Goal: Communication & Community: Answer question/provide support

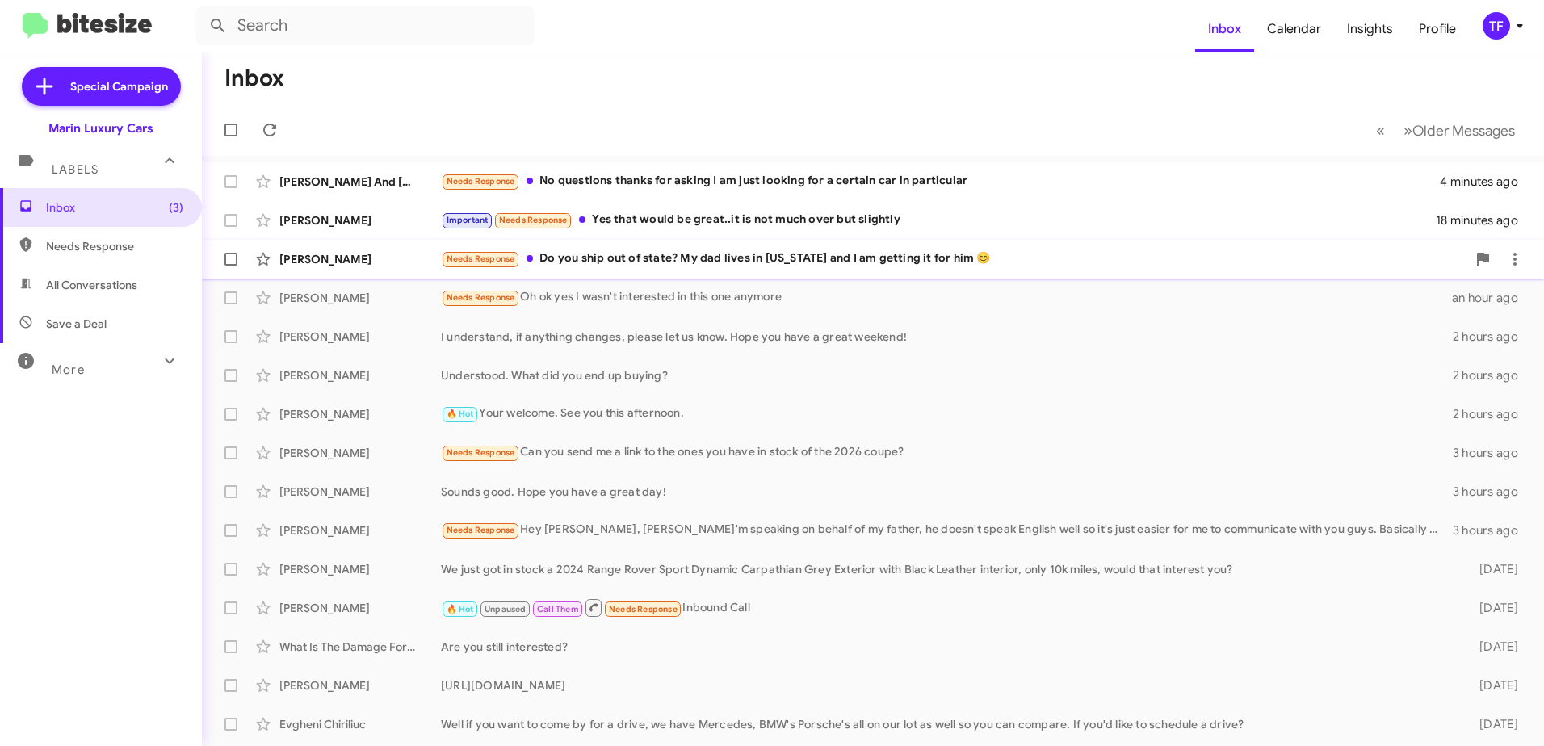
click at [829, 259] on div "Needs Response Do you ship out of state? My dad lives in [US_STATE] and I am ge…" at bounding box center [954, 259] width 1026 height 19
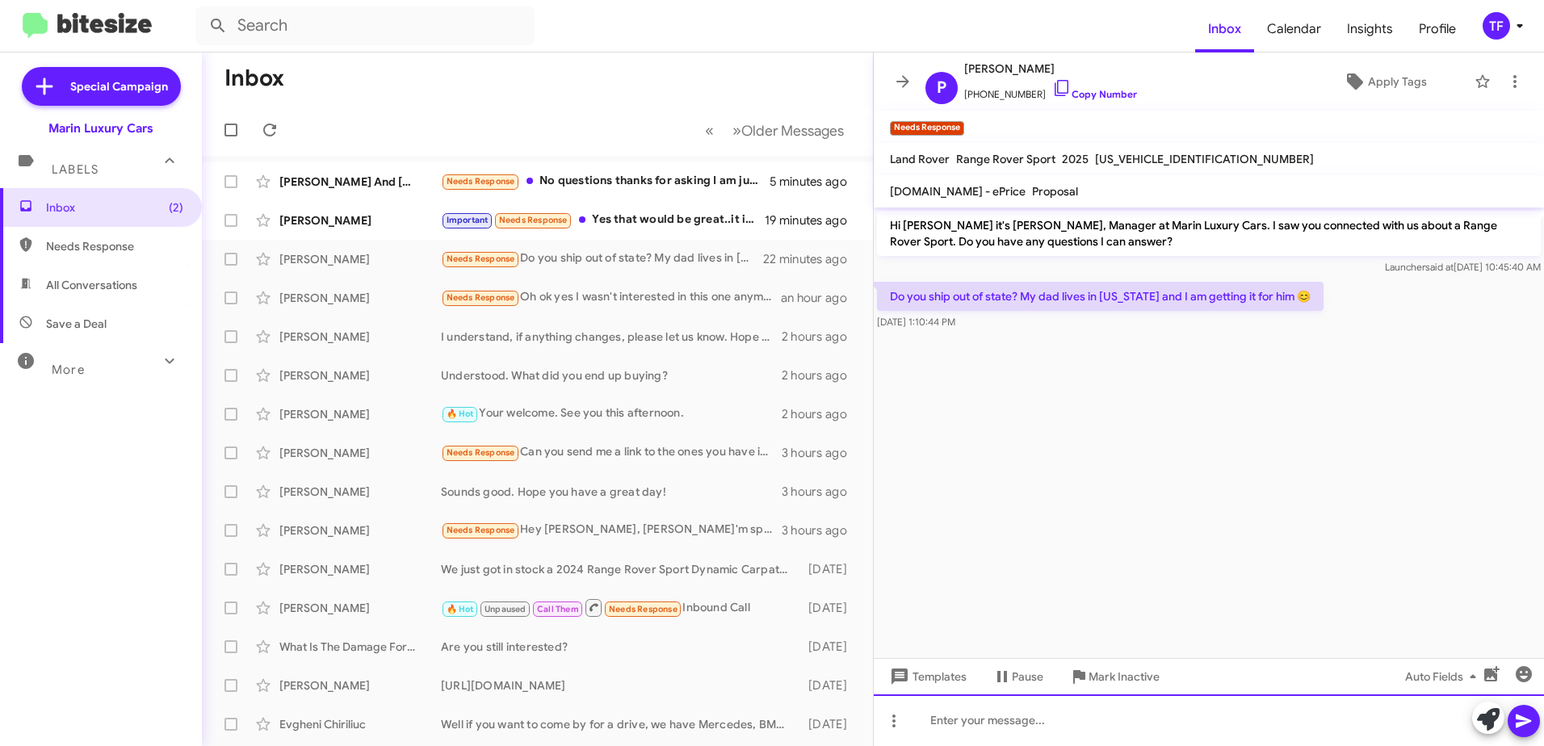
click at [979, 720] on div at bounding box center [1209, 721] width 670 height 52
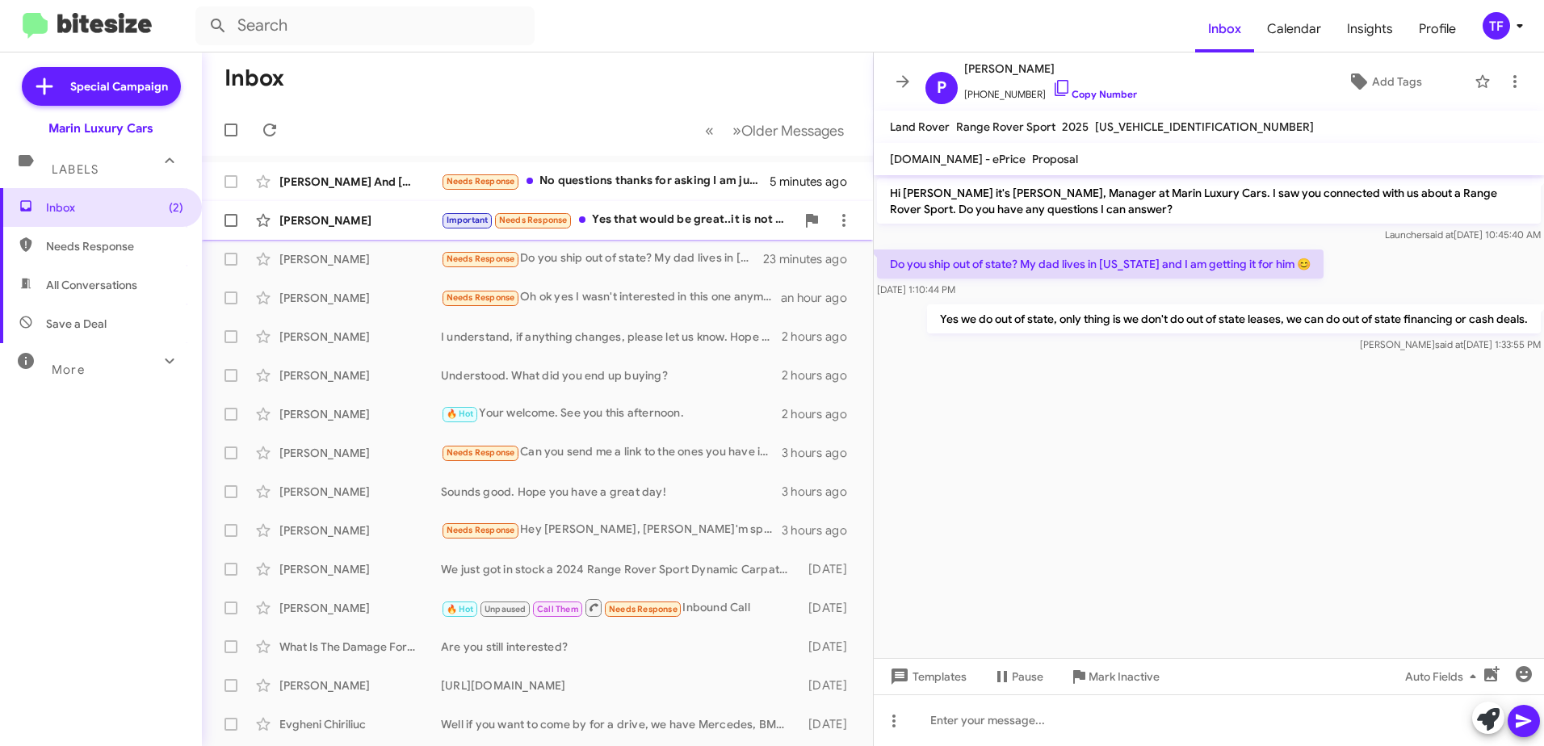
click at [661, 213] on div "Important Needs Response Yes that would be great..it is not much over but sligh…" at bounding box center [618, 220] width 355 height 19
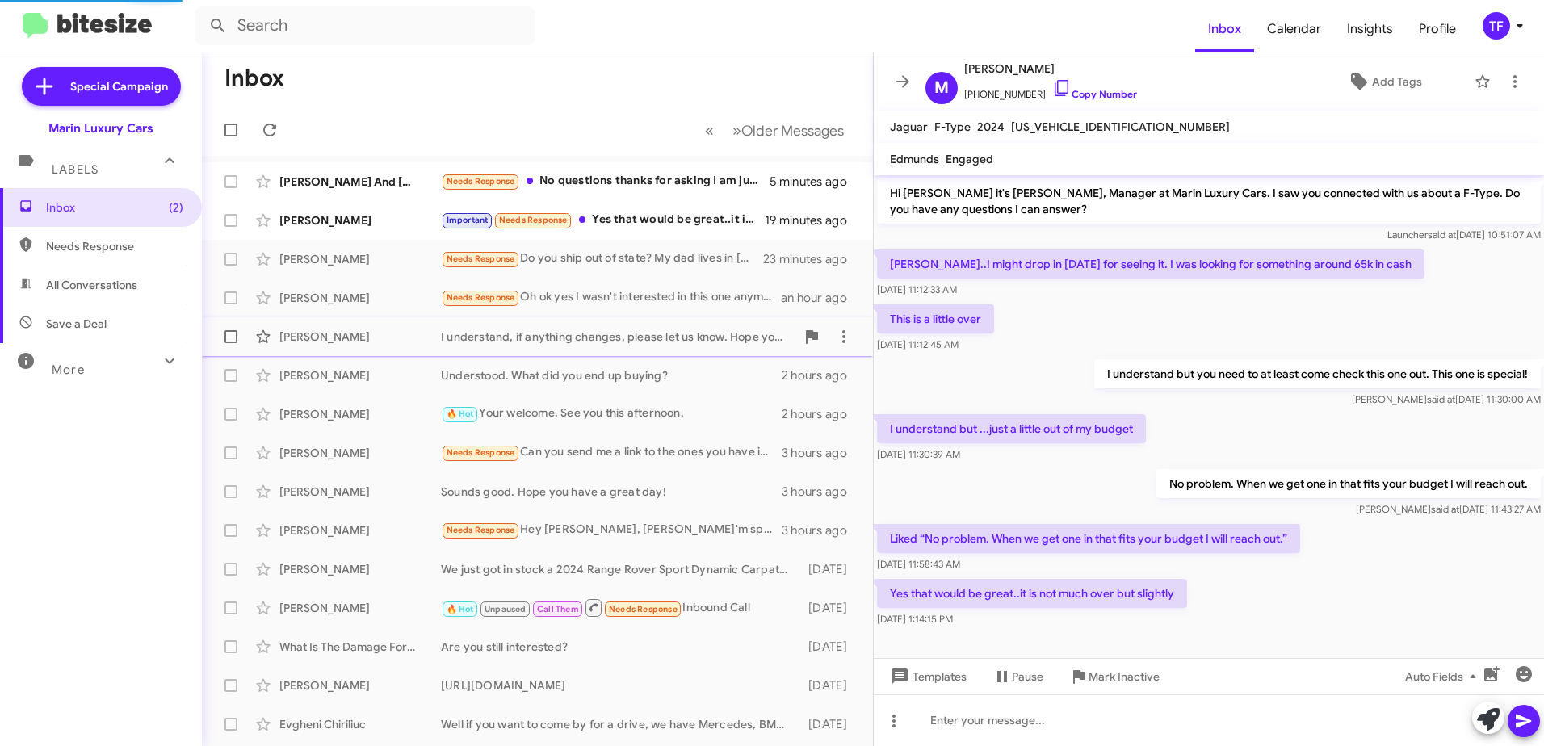
scroll to position [5, 0]
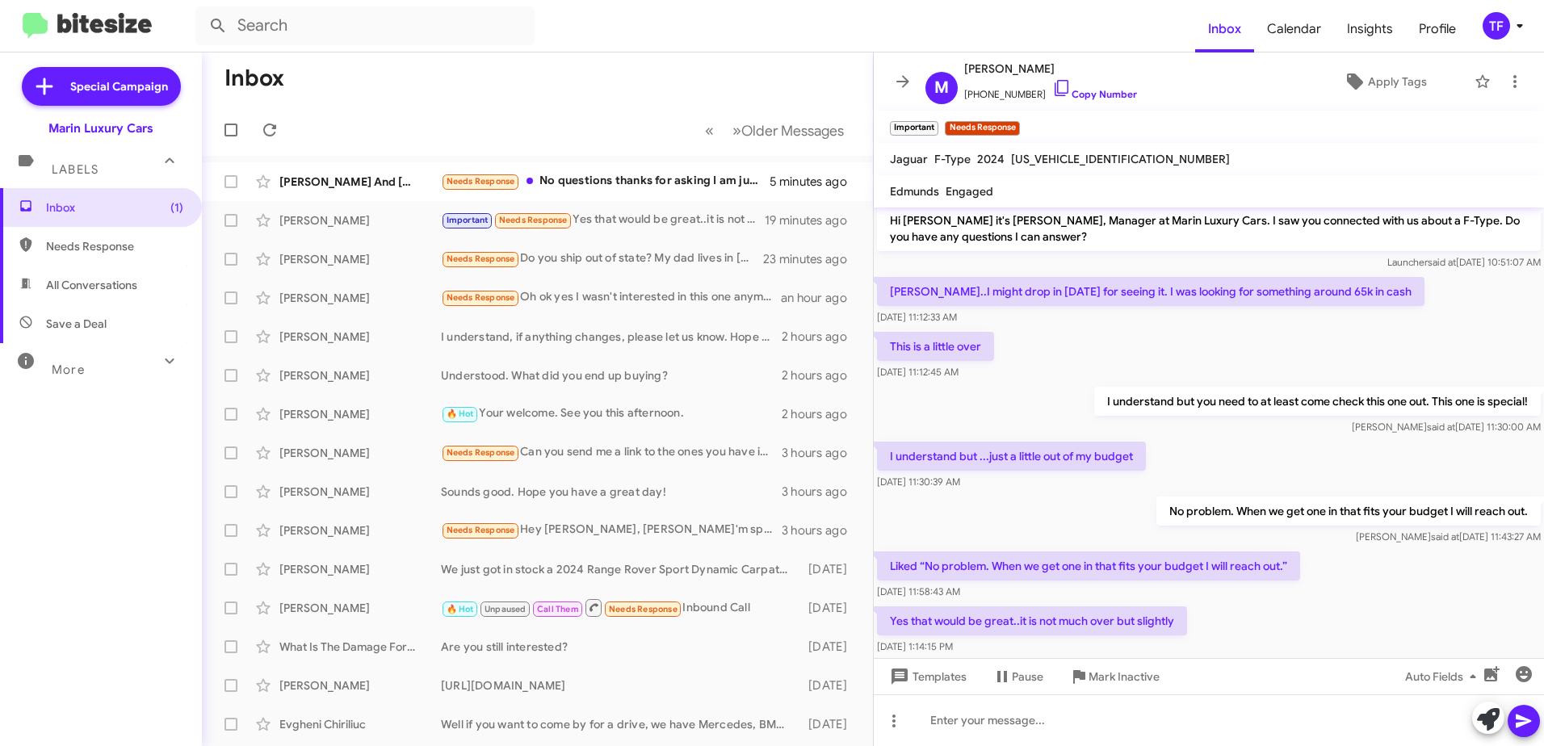
click at [1234, 451] on div "I understand but ...just a little out of my budget [DATE] 11:30:39 AM" at bounding box center [1209, 466] width 670 height 55
drag, startPoint x: 1067, startPoint y: 507, endPoint x: 1019, endPoint y: 510, distance: 47.7
click at [1065, 507] on div "No problem. When we get one in that fits your budget I will reach out. [PERSON_…" at bounding box center [1209, 520] width 670 height 55
click at [1019, 510] on div "No problem. When we get one in that fits your budget I will reach out. [PERSON_…" at bounding box center [1209, 520] width 670 height 55
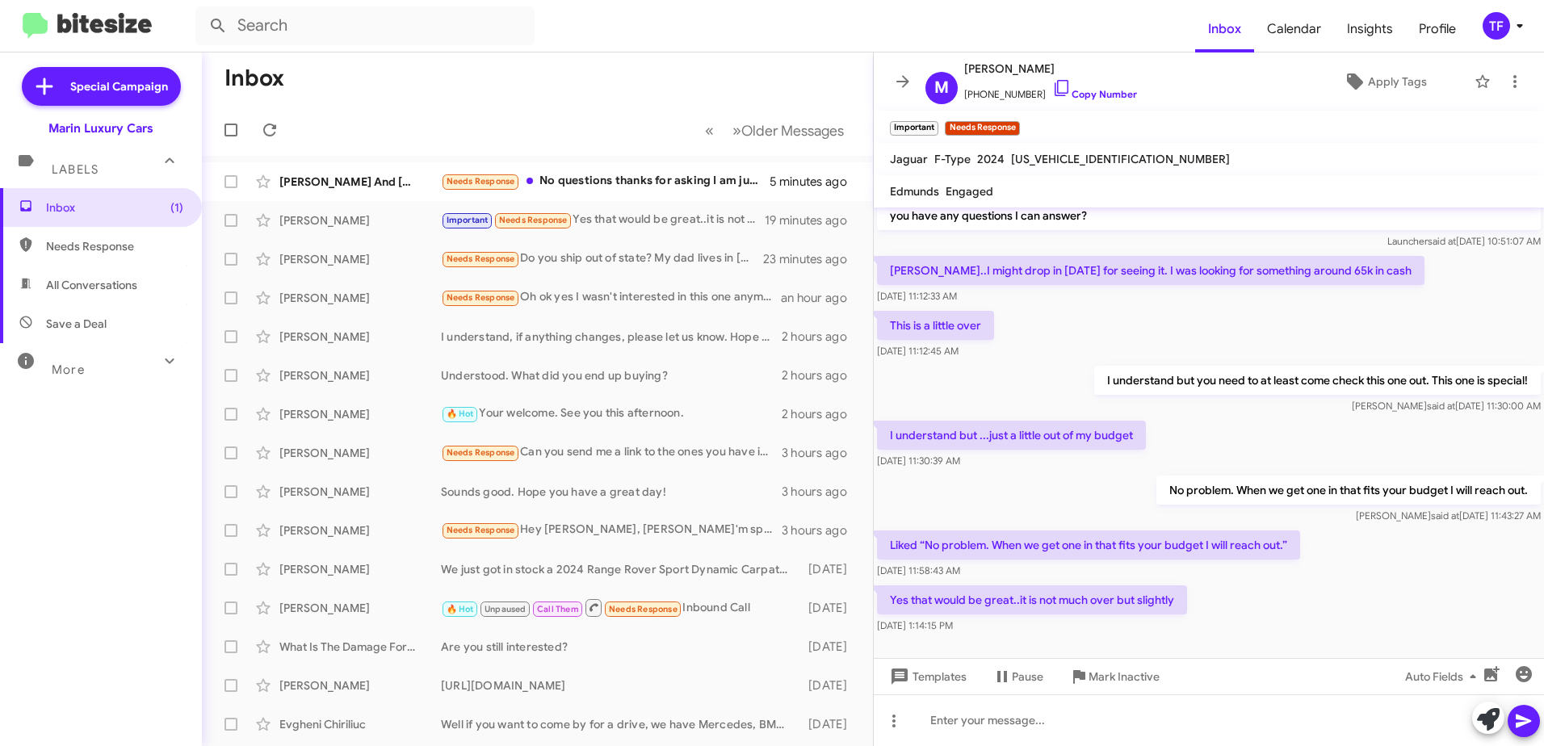
scroll to position [37, 0]
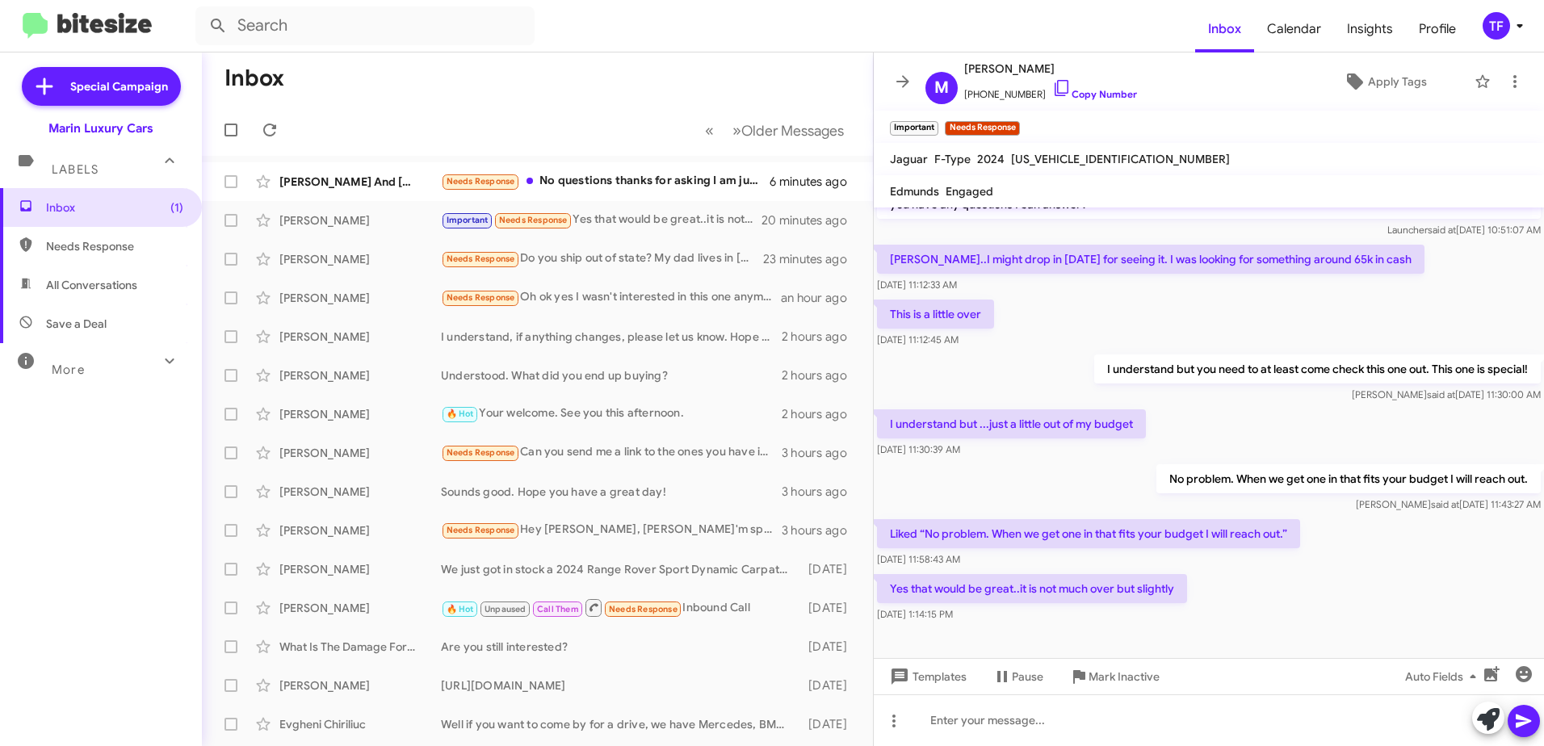
drag, startPoint x: 1226, startPoint y: 412, endPoint x: 1185, endPoint y: 411, distance: 41.2
click at [1223, 413] on div "I understand but ...just a little out of my budget [DATE] 11:30:39 AM" at bounding box center [1209, 433] width 670 height 55
click at [1173, 408] on div "I understand but ...just a little out of my budget [DATE] 11:30:39 AM" at bounding box center [1209, 433] width 670 height 55
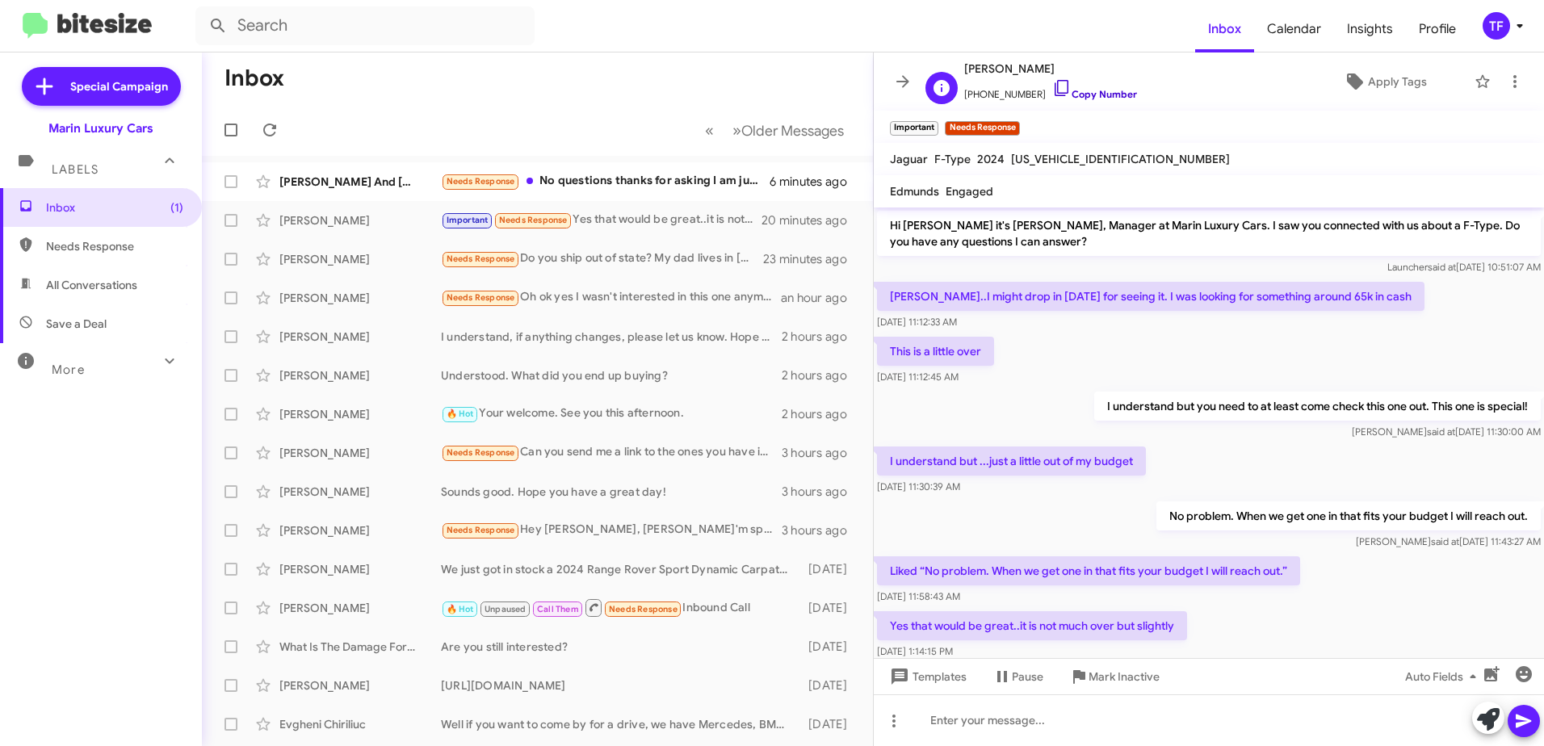
click at [1052, 89] on icon at bounding box center [1061, 87] width 19 height 19
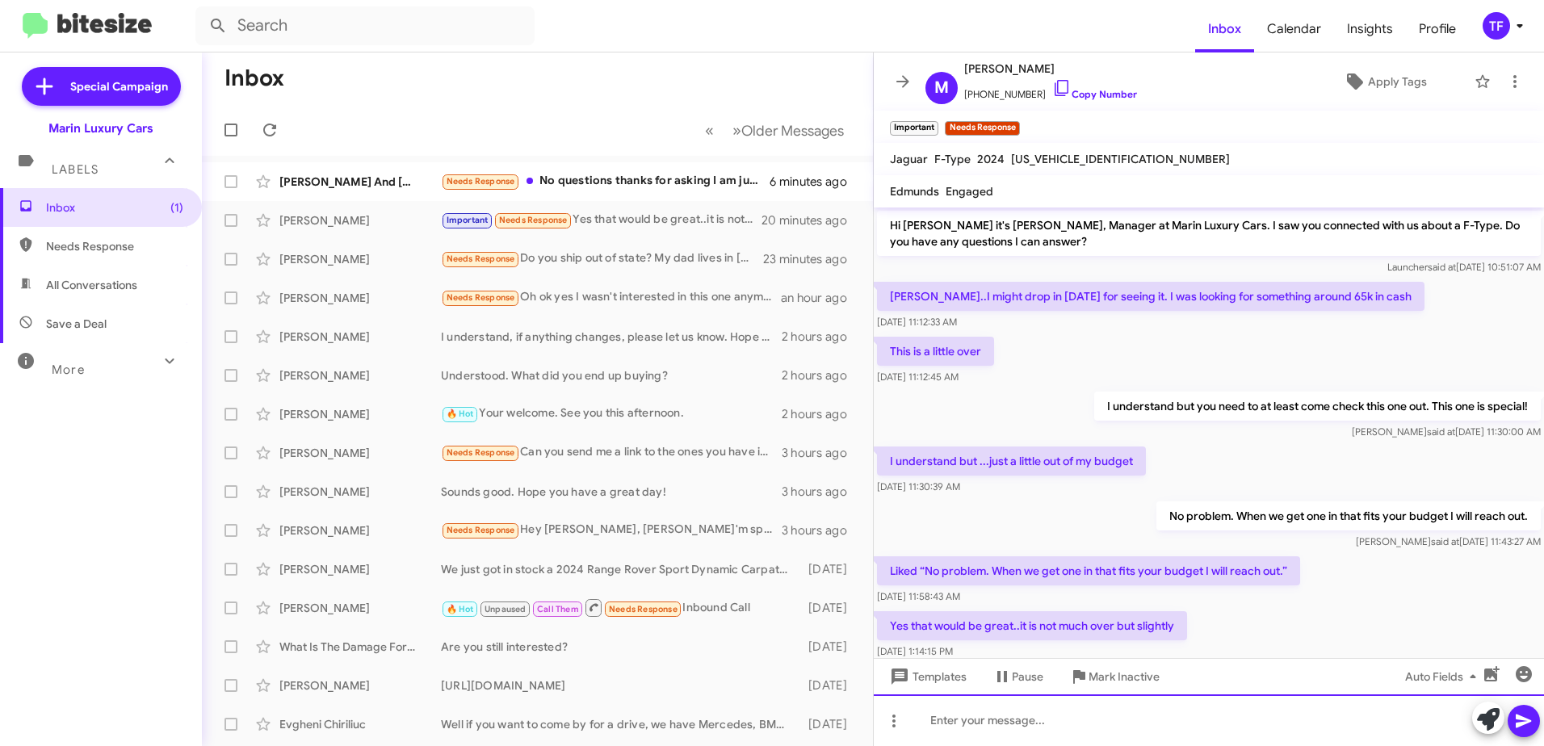
click at [984, 724] on div at bounding box center [1209, 721] width 670 height 52
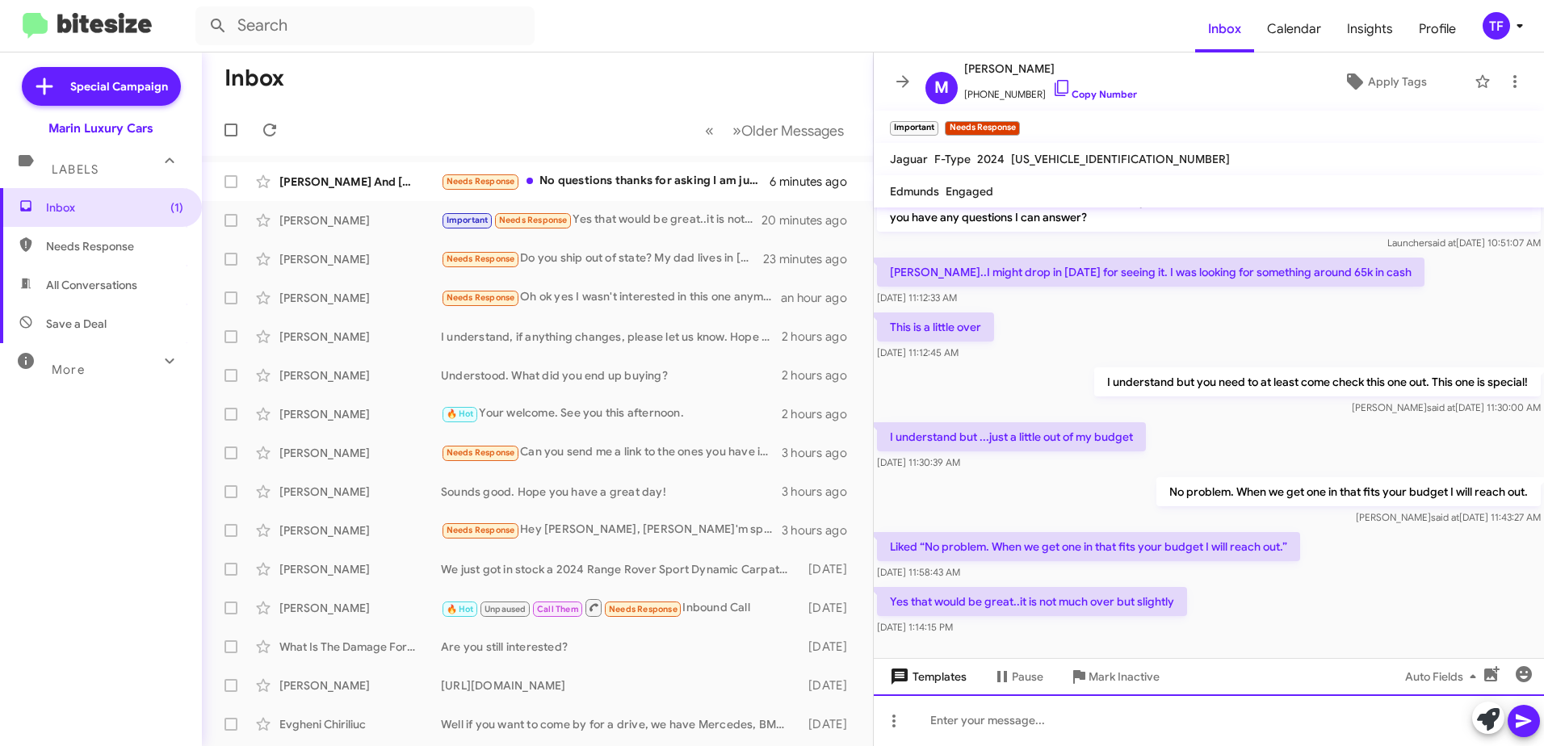
scroll to position [37, 0]
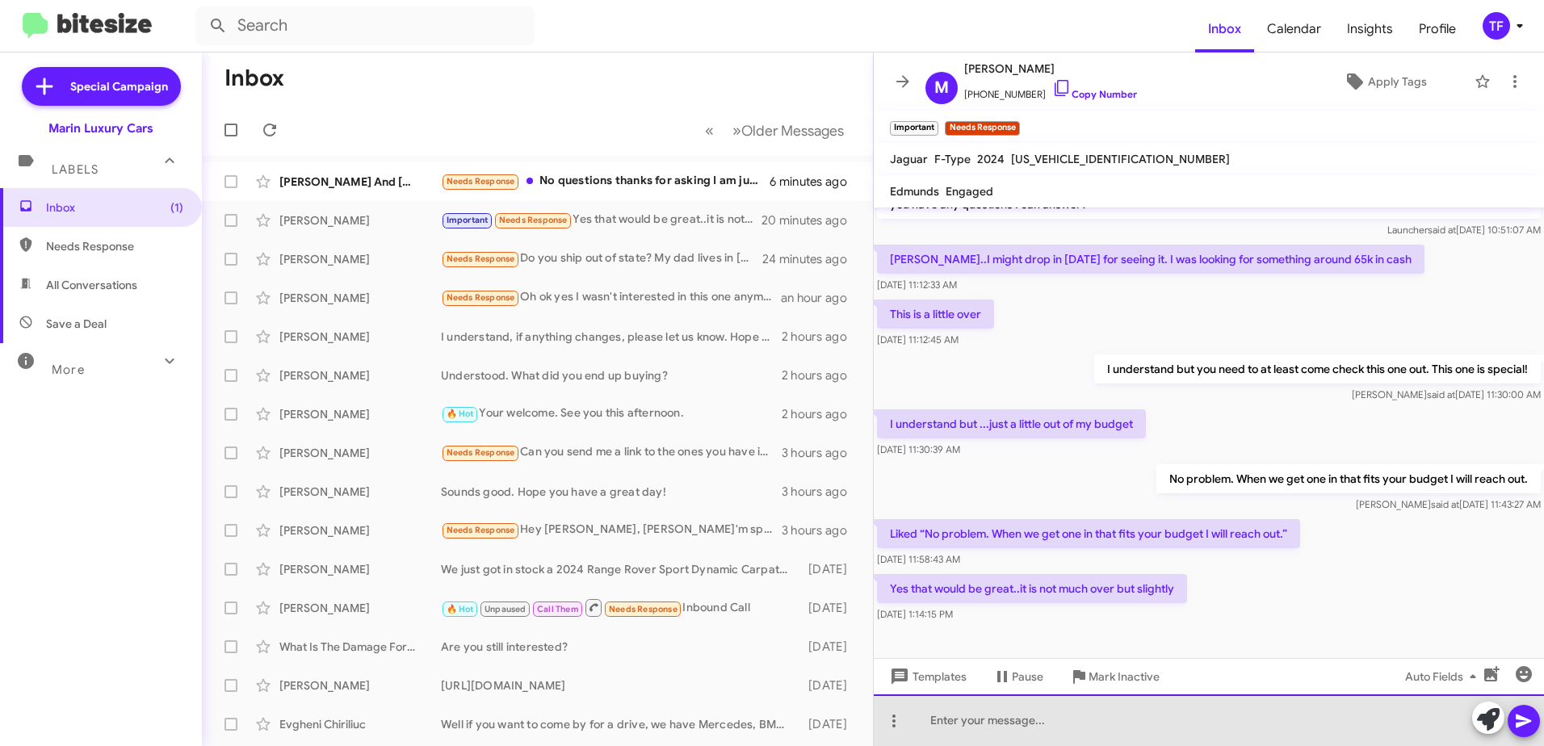
click at [997, 716] on div at bounding box center [1209, 721] width 670 height 52
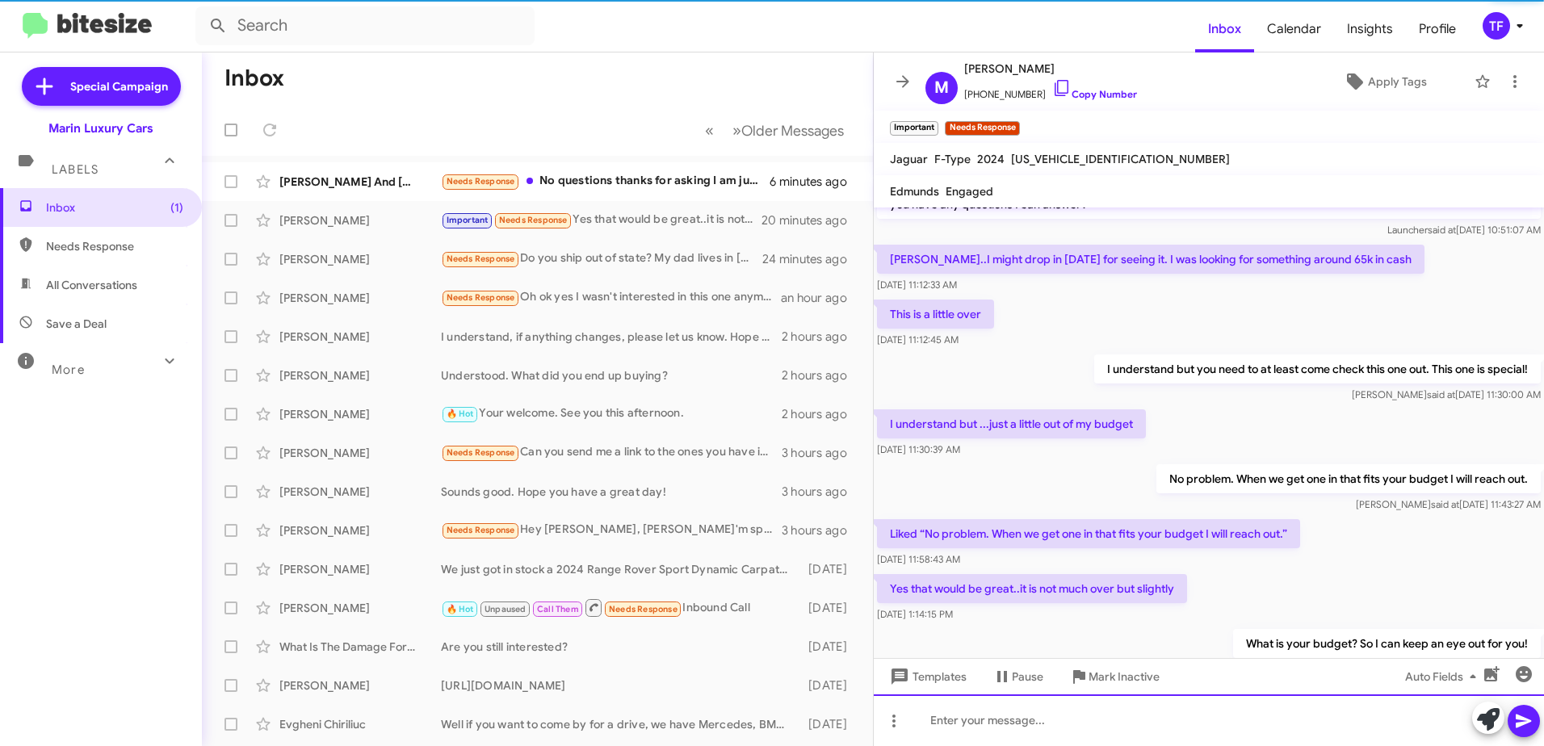
scroll to position [96, 0]
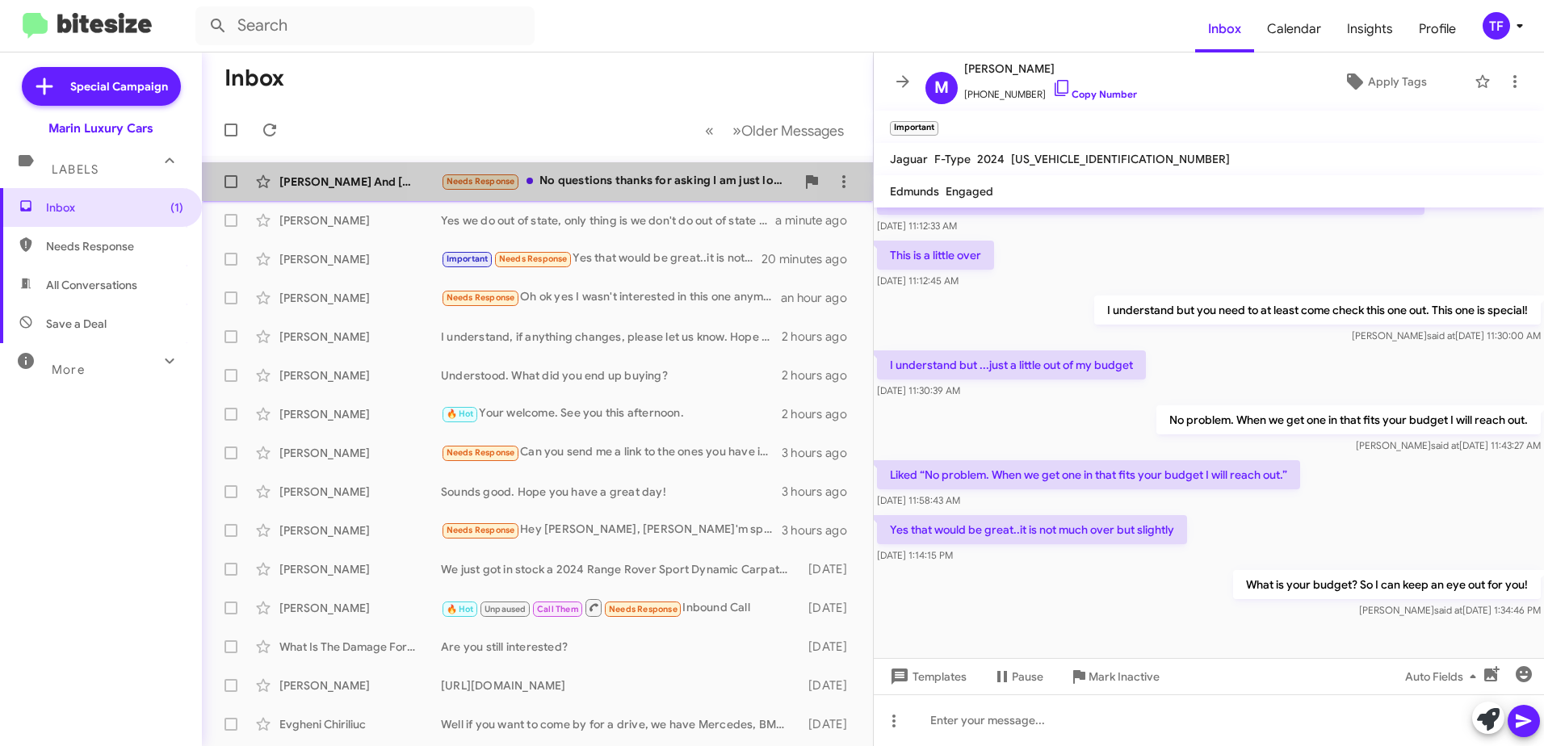
click at [627, 189] on div "Needs Response No questions thanks for asking I am just looking for a certain c…" at bounding box center [618, 181] width 355 height 19
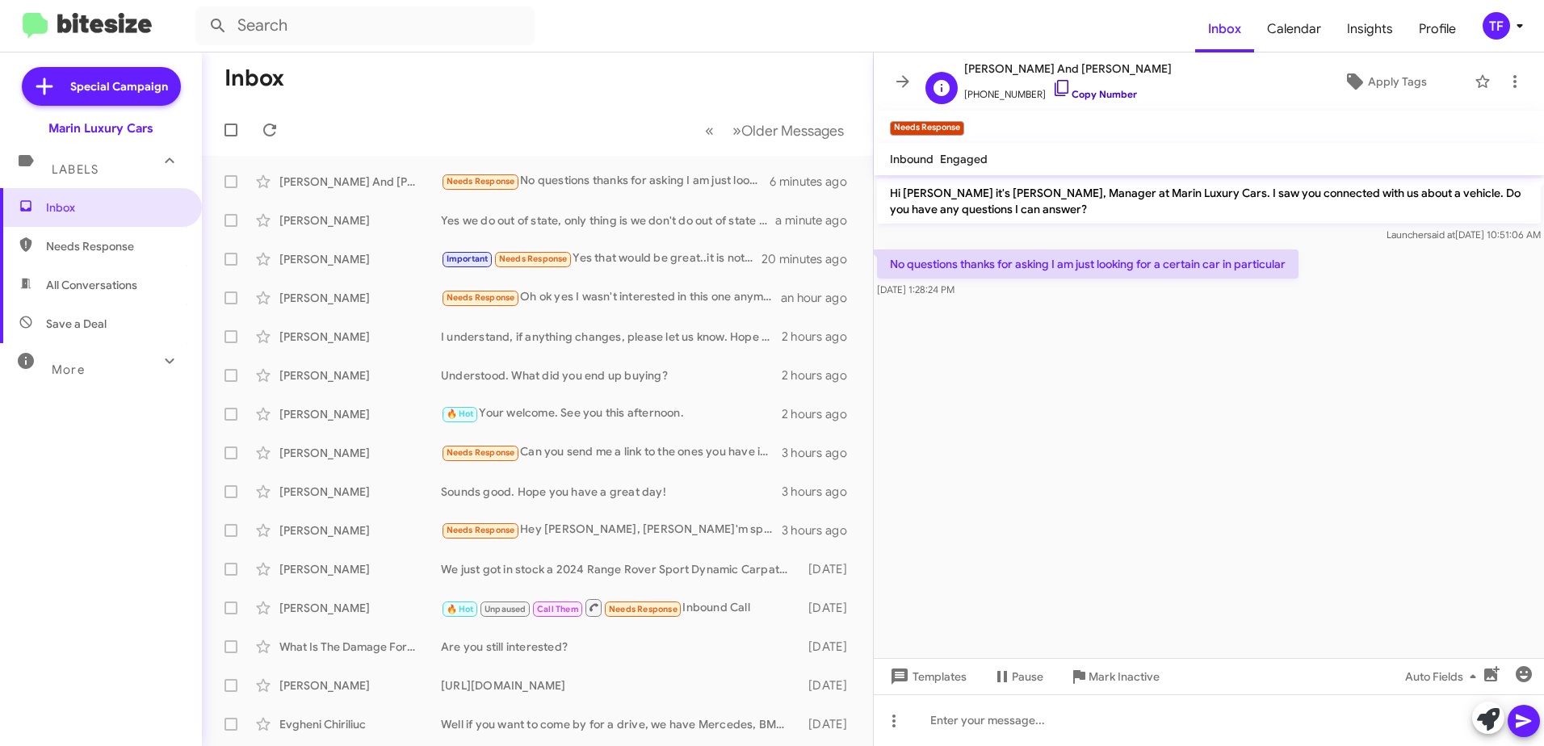
click at [1052, 86] on icon at bounding box center [1061, 87] width 19 height 19
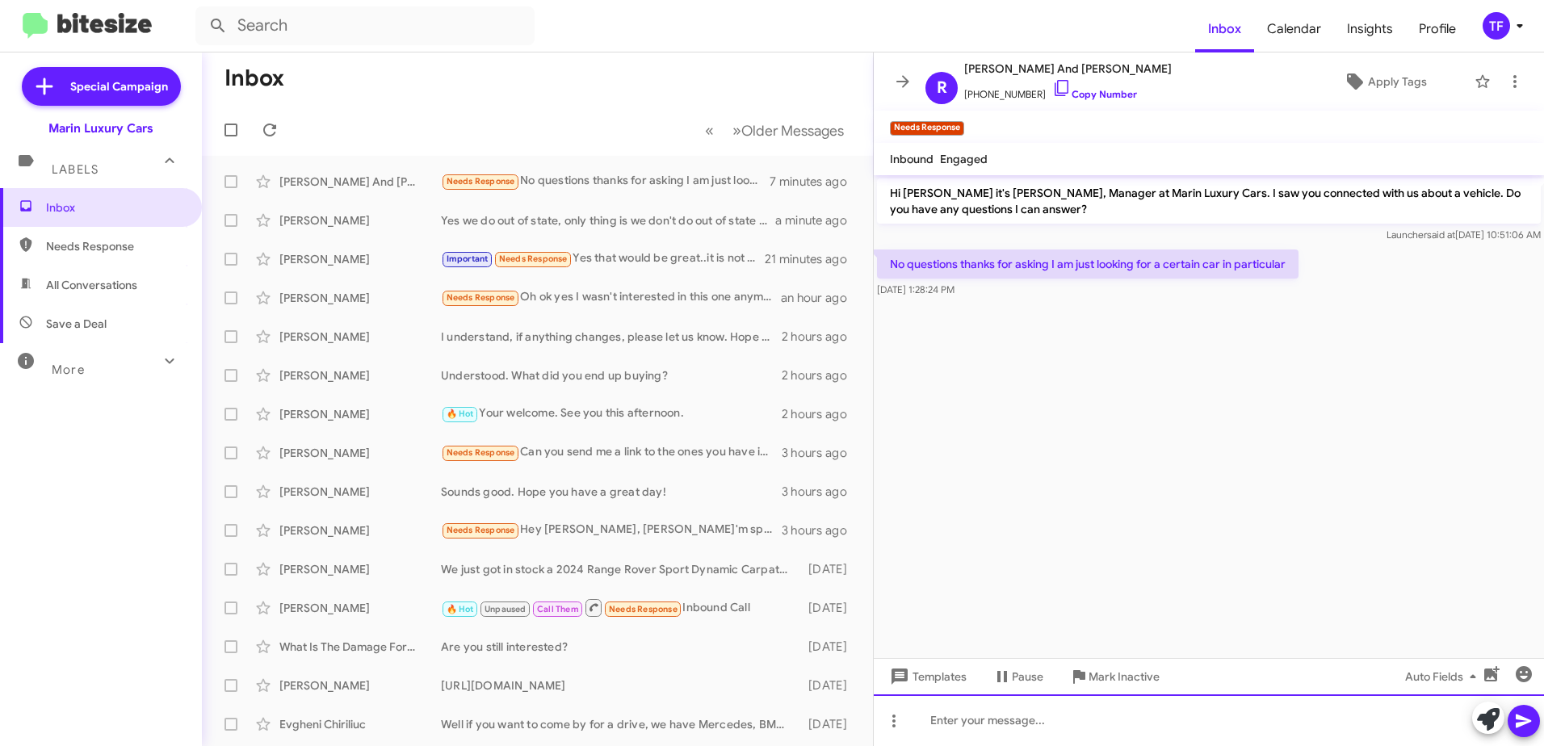
click at [1028, 714] on div at bounding box center [1209, 721] width 670 height 52
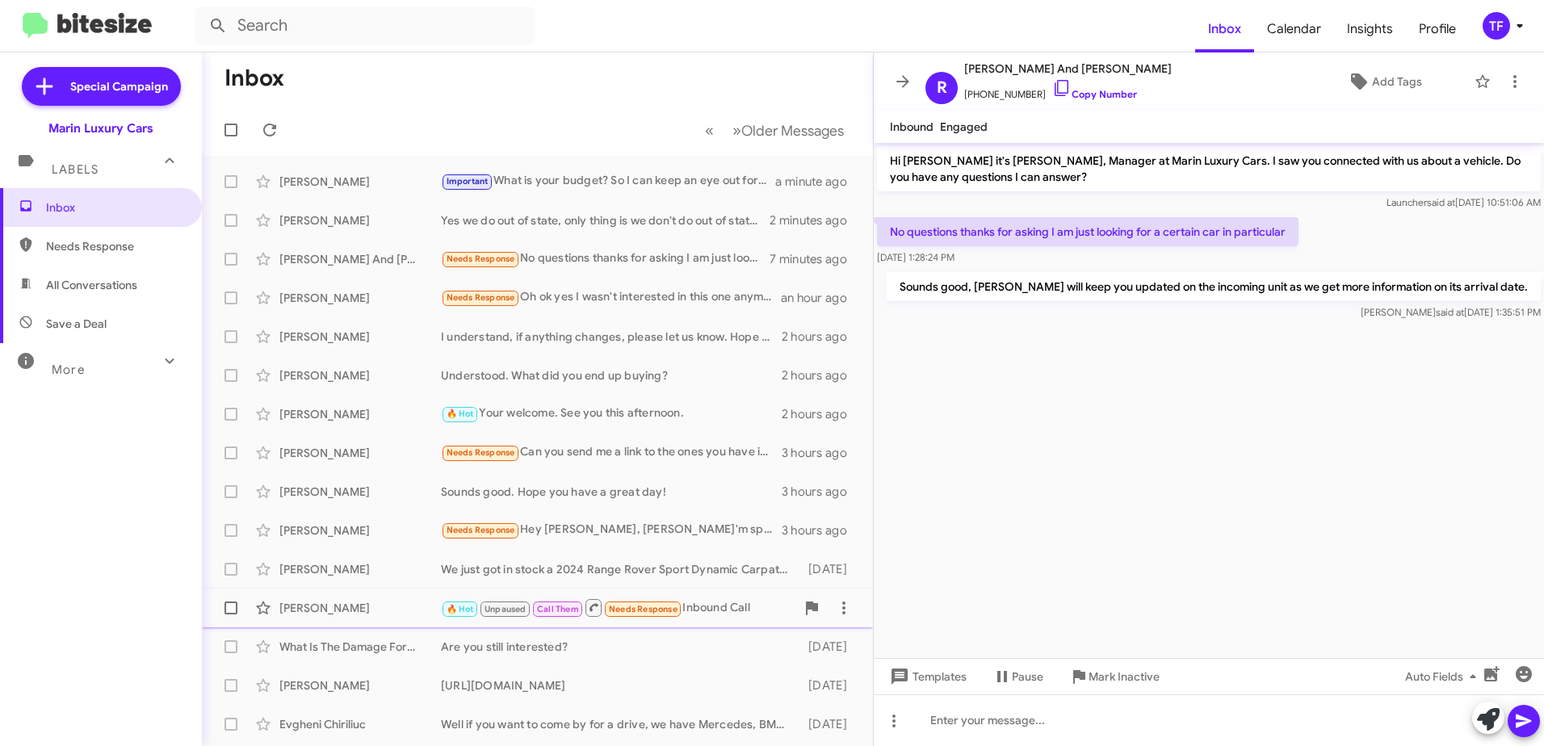
click at [722, 605] on div "🔥 Hot Unpaused Call Them Needs Response Inbound Call" at bounding box center [618, 608] width 355 height 20
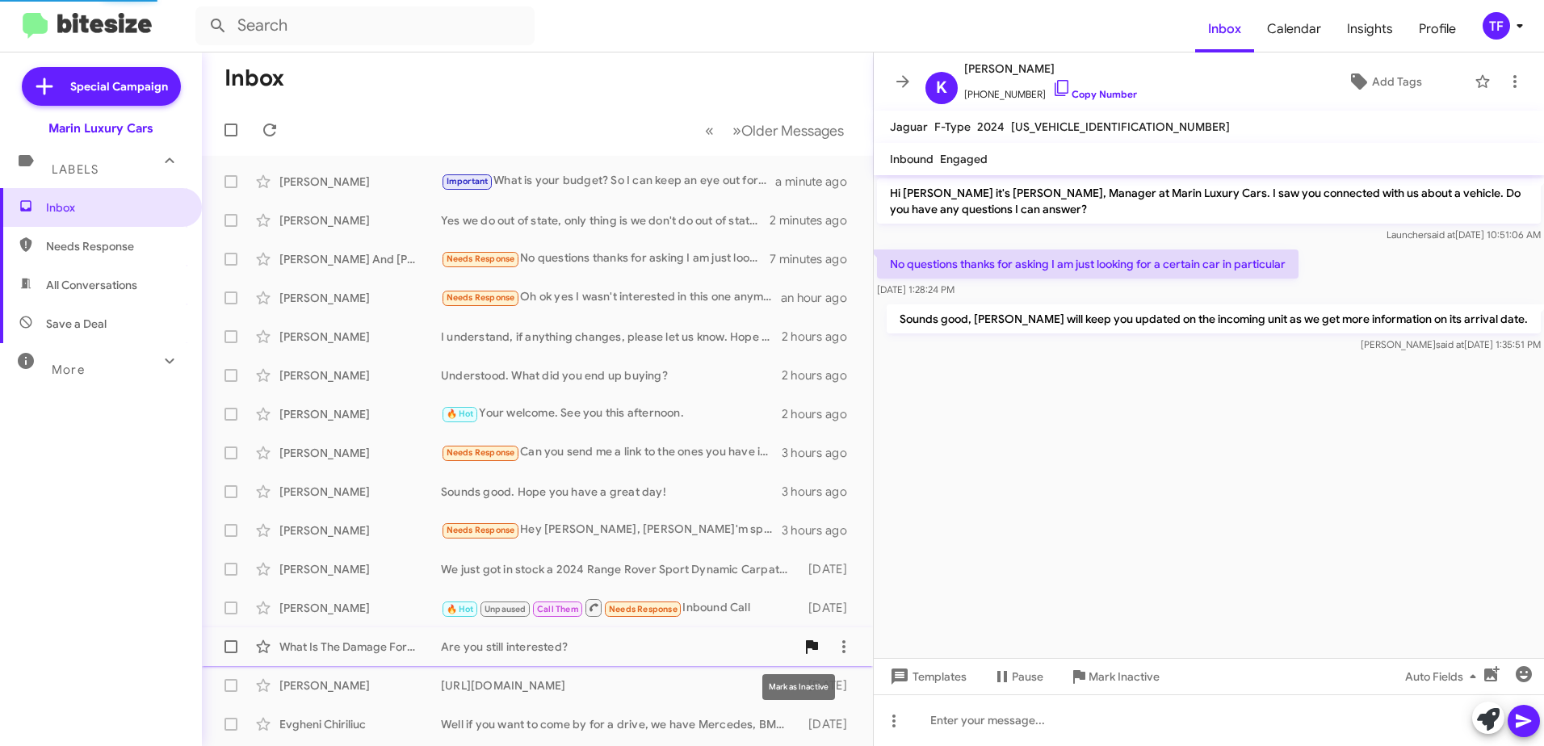
scroll to position [302, 0]
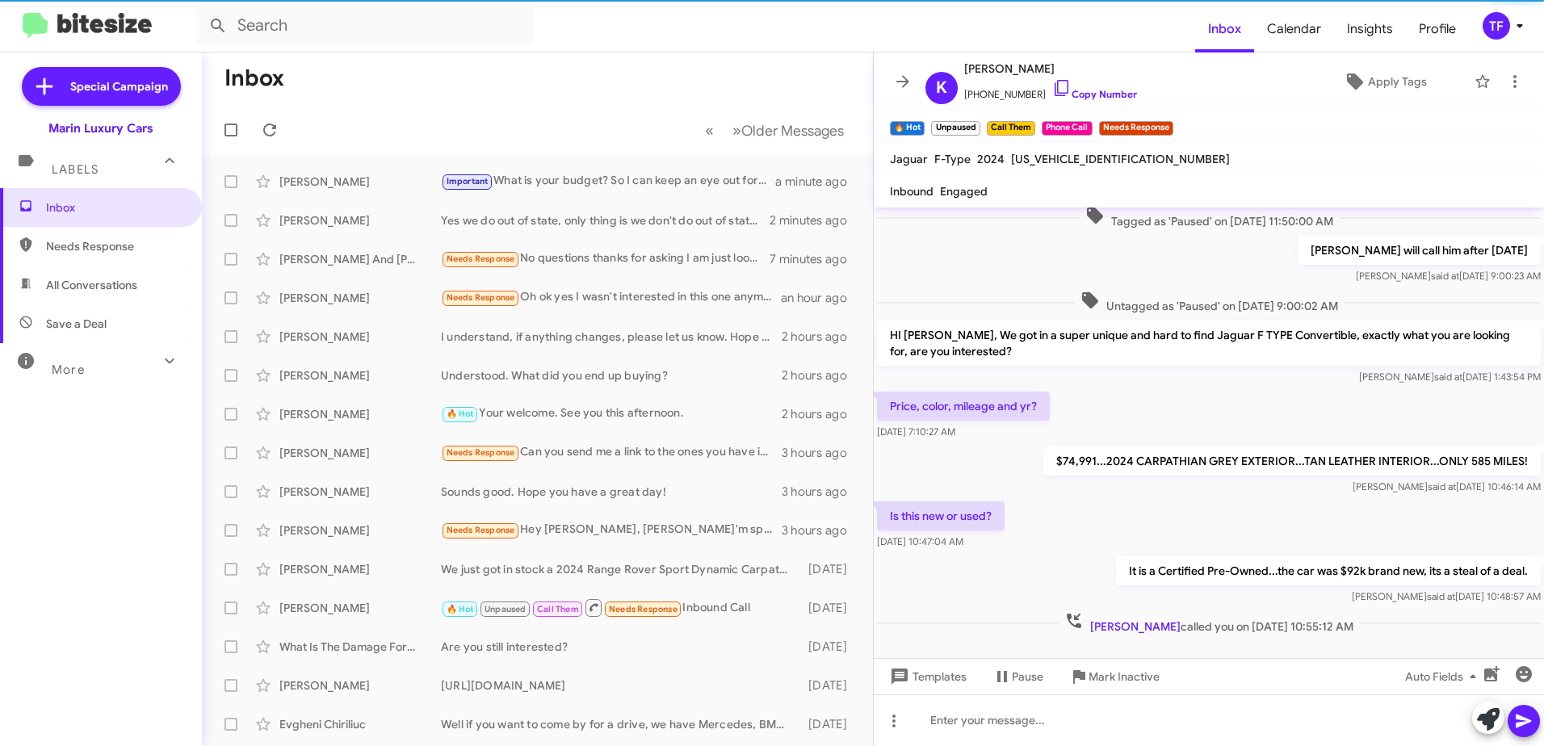
click at [1055, 489] on div "[PERSON_NAME] said at [DATE] 10:46:14 AM" at bounding box center [1291, 487] width 497 height 16
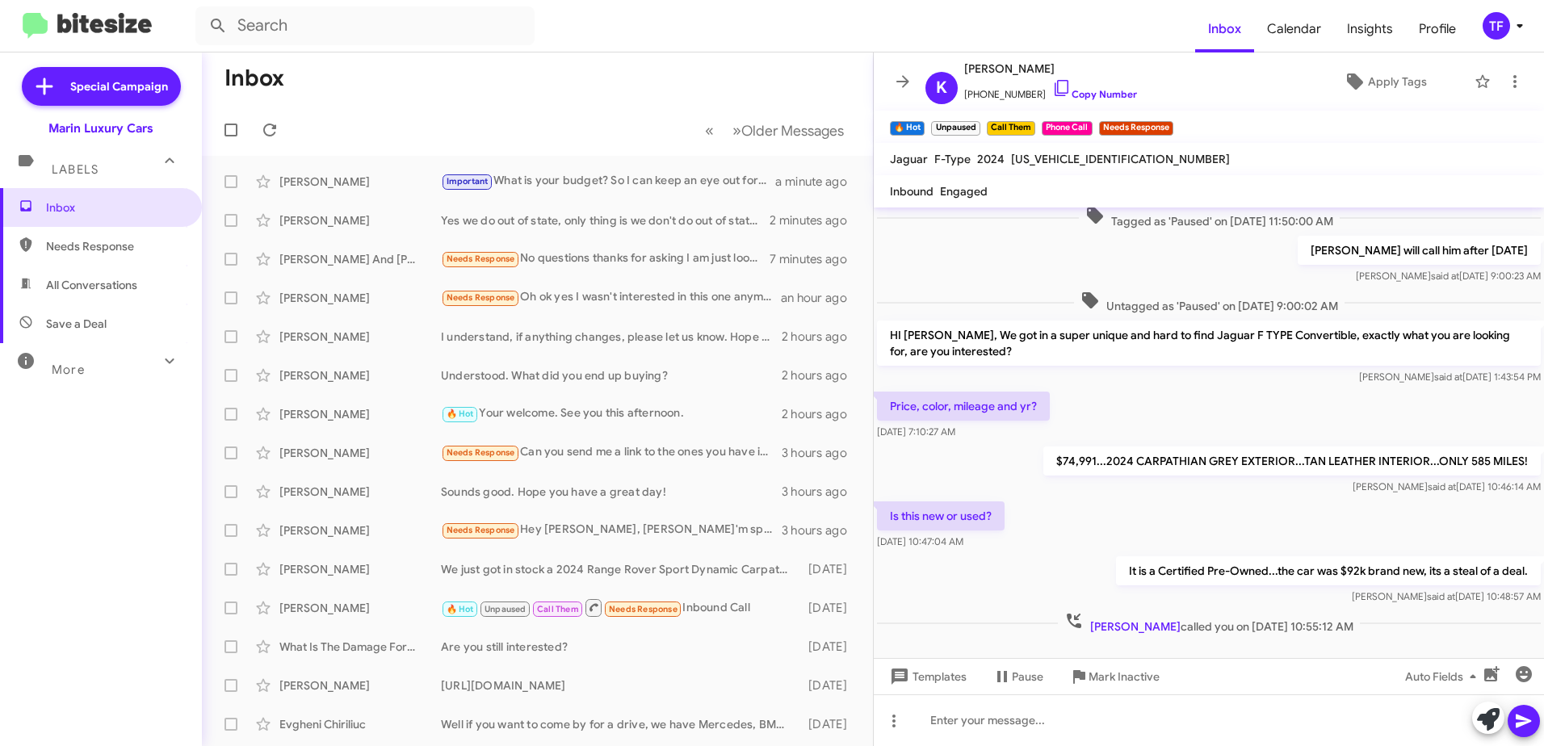
scroll to position [334, 0]
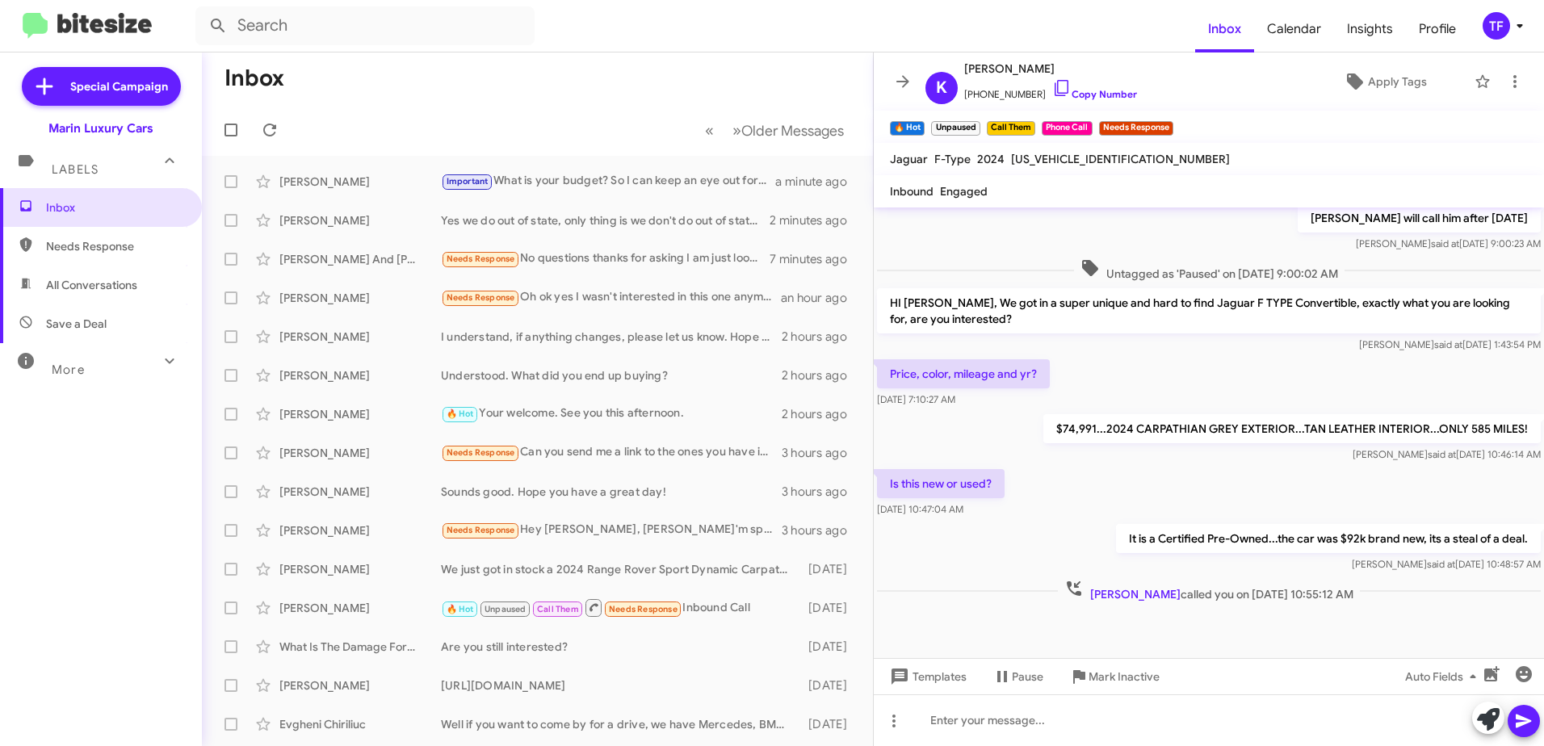
click at [1061, 501] on div "Is this new or used? [DATE] 10:47:04 AM" at bounding box center [1209, 493] width 670 height 55
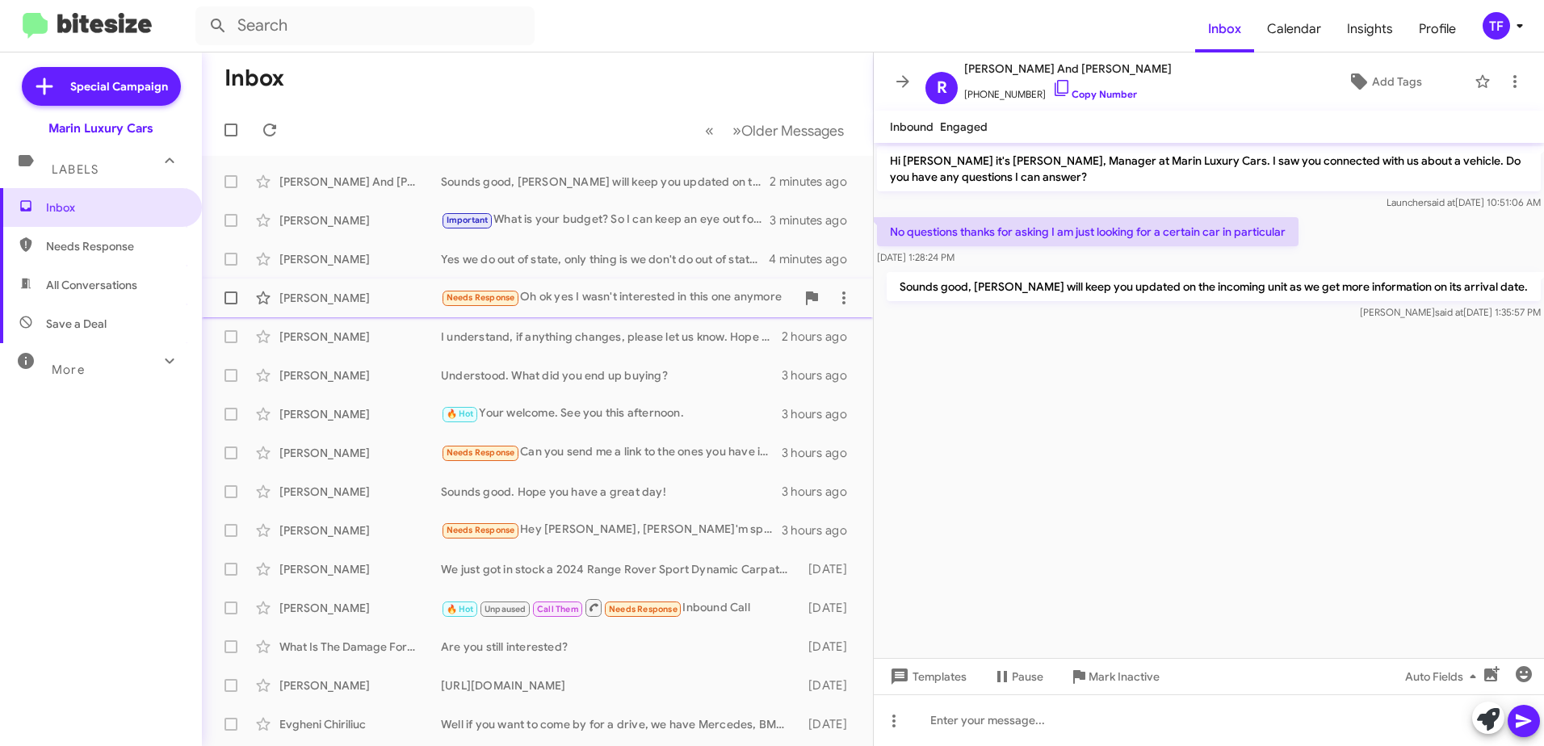
click at [640, 297] on div "Needs Response Oh ok yes I wasn't interested in this one anymore" at bounding box center [618, 297] width 355 height 19
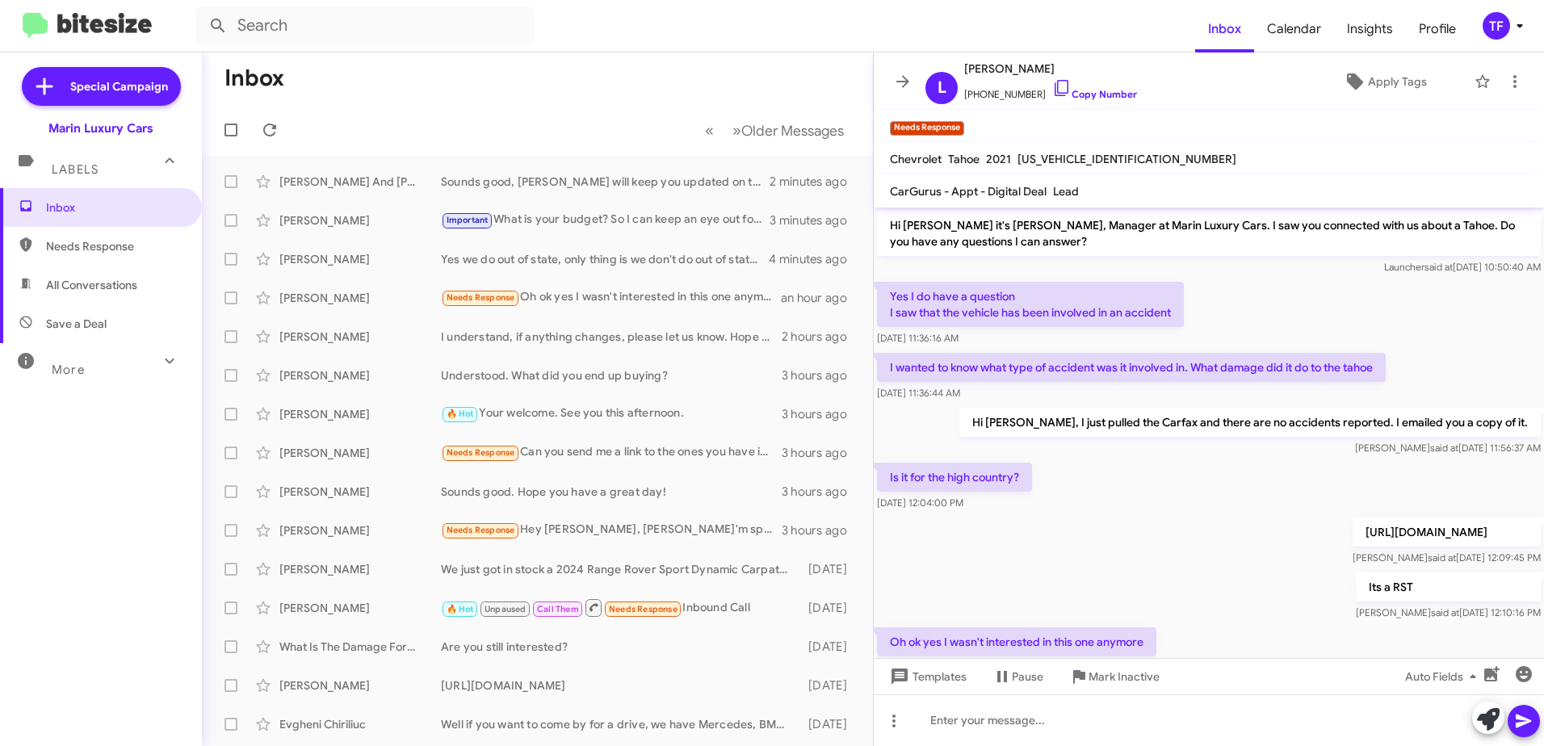
drag, startPoint x: 1244, startPoint y: 596, endPoint x: 1211, endPoint y: 590, distance: 32.9
click at [1231, 593] on div "Its a RST [PERSON_NAME] said at [DATE] 12:10:16 PM" at bounding box center [1209, 596] width 670 height 55
click at [1129, 570] on div "Its a RST [PERSON_NAME] said at [DATE] 12:10:16 PM" at bounding box center [1209, 596] width 670 height 55
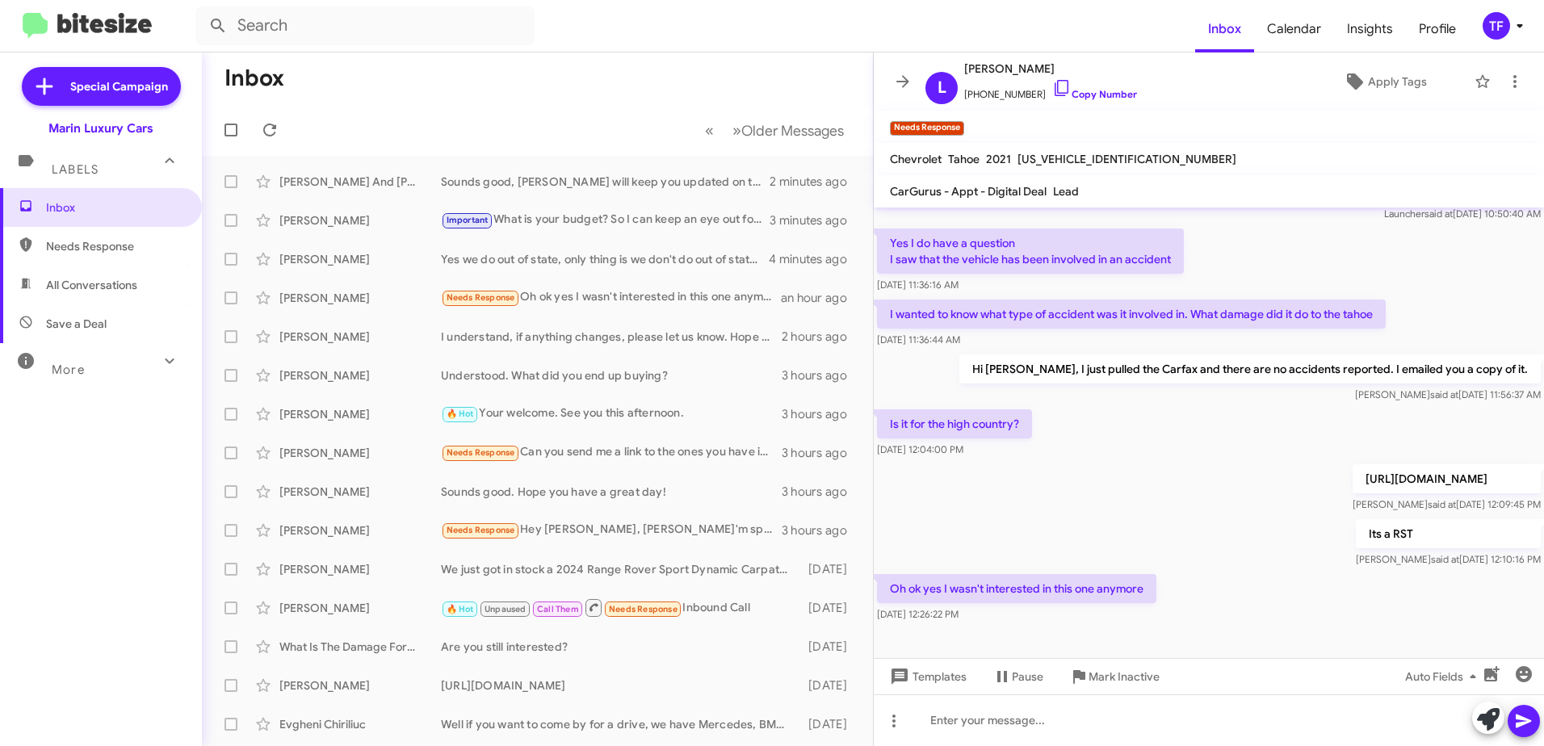
drag, startPoint x: 1238, startPoint y: 550, endPoint x: 1148, endPoint y: 521, distance: 95.0
click at [1229, 548] on div "Its a RST [PERSON_NAME] said at [DATE] 12:10:16 PM" at bounding box center [1209, 543] width 670 height 55
click at [1148, 521] on div "Its a RST [PERSON_NAME] said at [DATE] 12:10:16 PM" at bounding box center [1209, 543] width 670 height 55
drag, startPoint x: 1217, startPoint y: 535, endPoint x: 1197, endPoint y: 534, distance: 20.3
click at [1197, 534] on div "Its a RST [PERSON_NAME] said at [DATE] 12:10:16 PM" at bounding box center [1209, 543] width 670 height 55
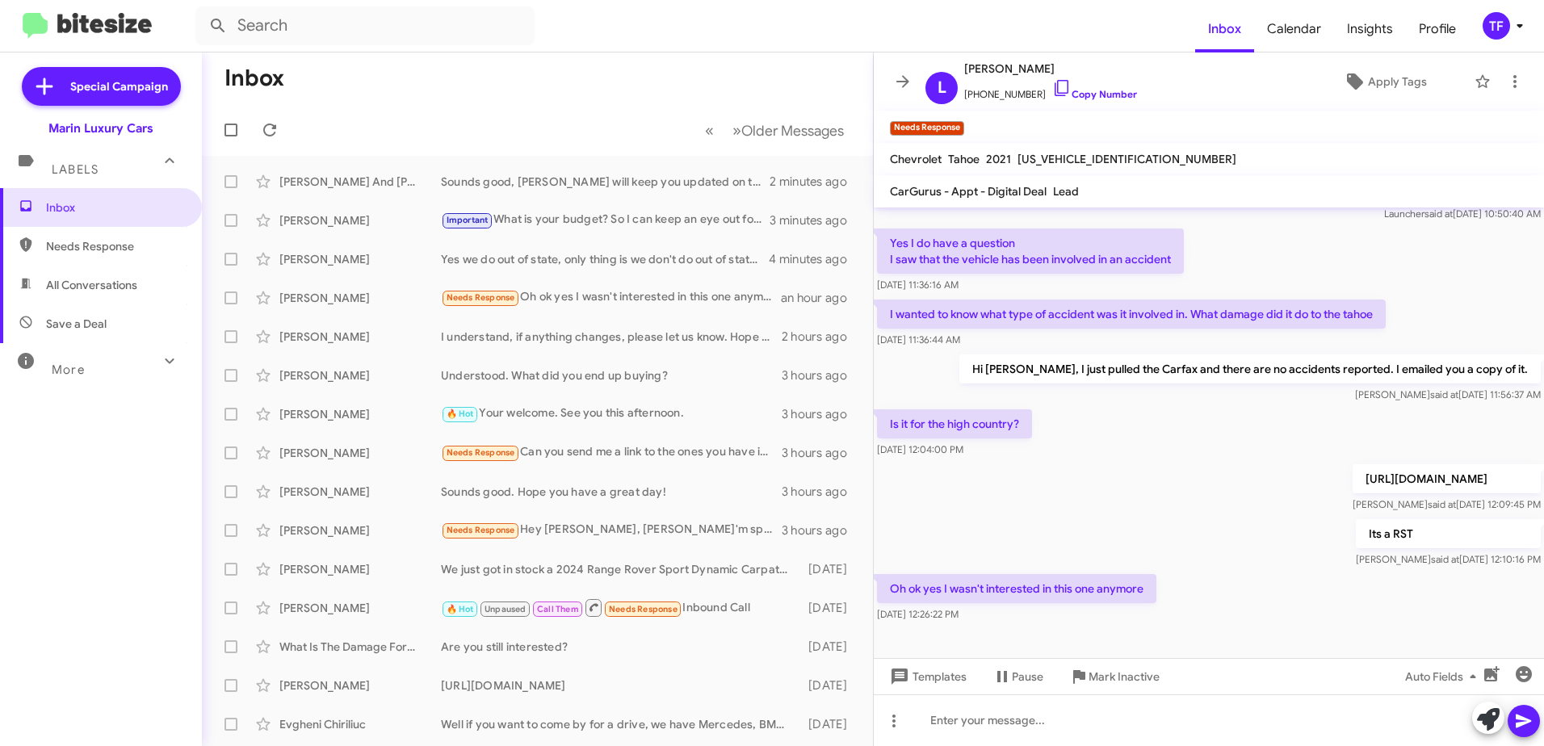
click at [1164, 531] on div "Its a RST [PERSON_NAME] said at [DATE] 12:10:16 PM" at bounding box center [1209, 543] width 670 height 55
click at [337, 607] on div "[PERSON_NAME]" at bounding box center [360, 608] width 162 height 16
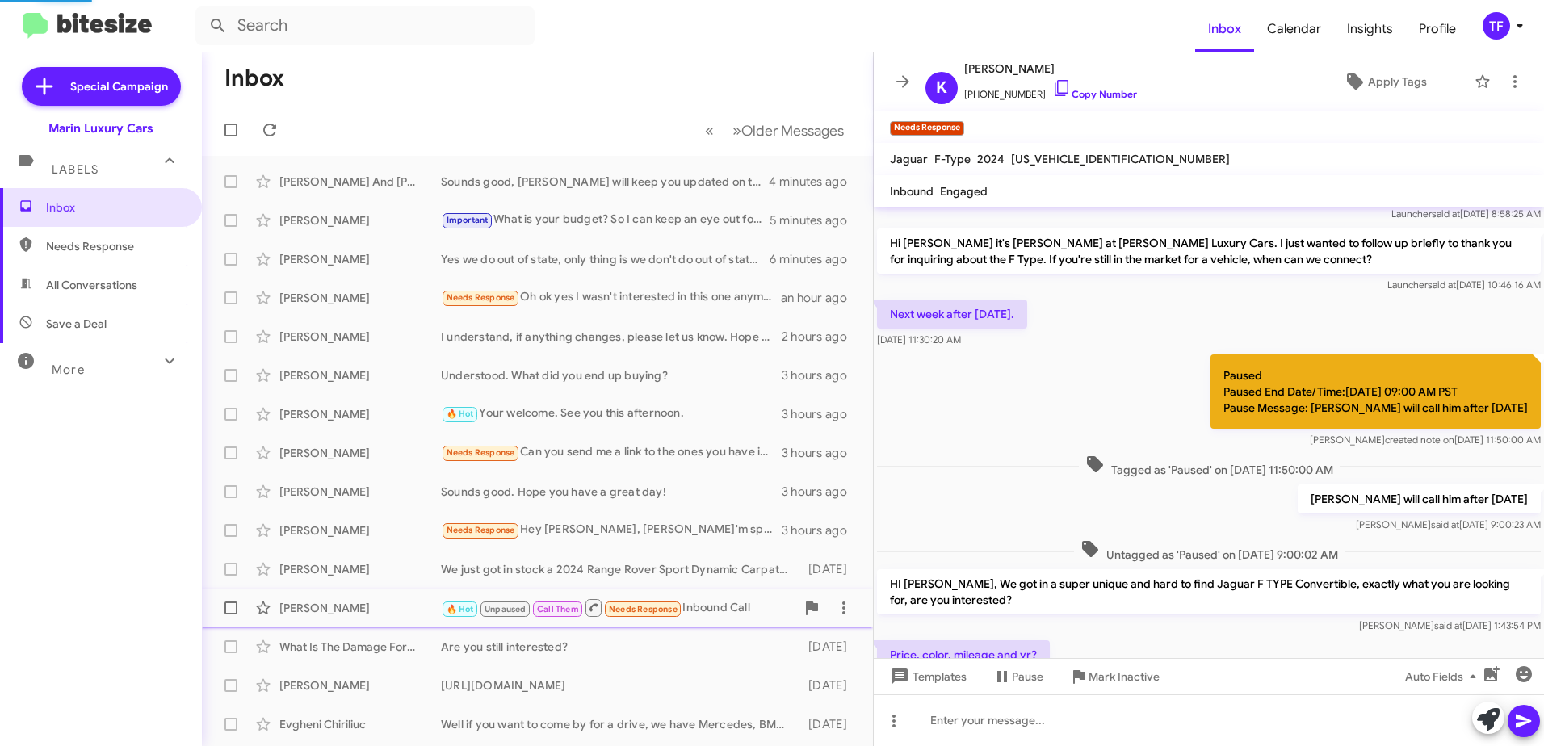
scroll to position [334, 0]
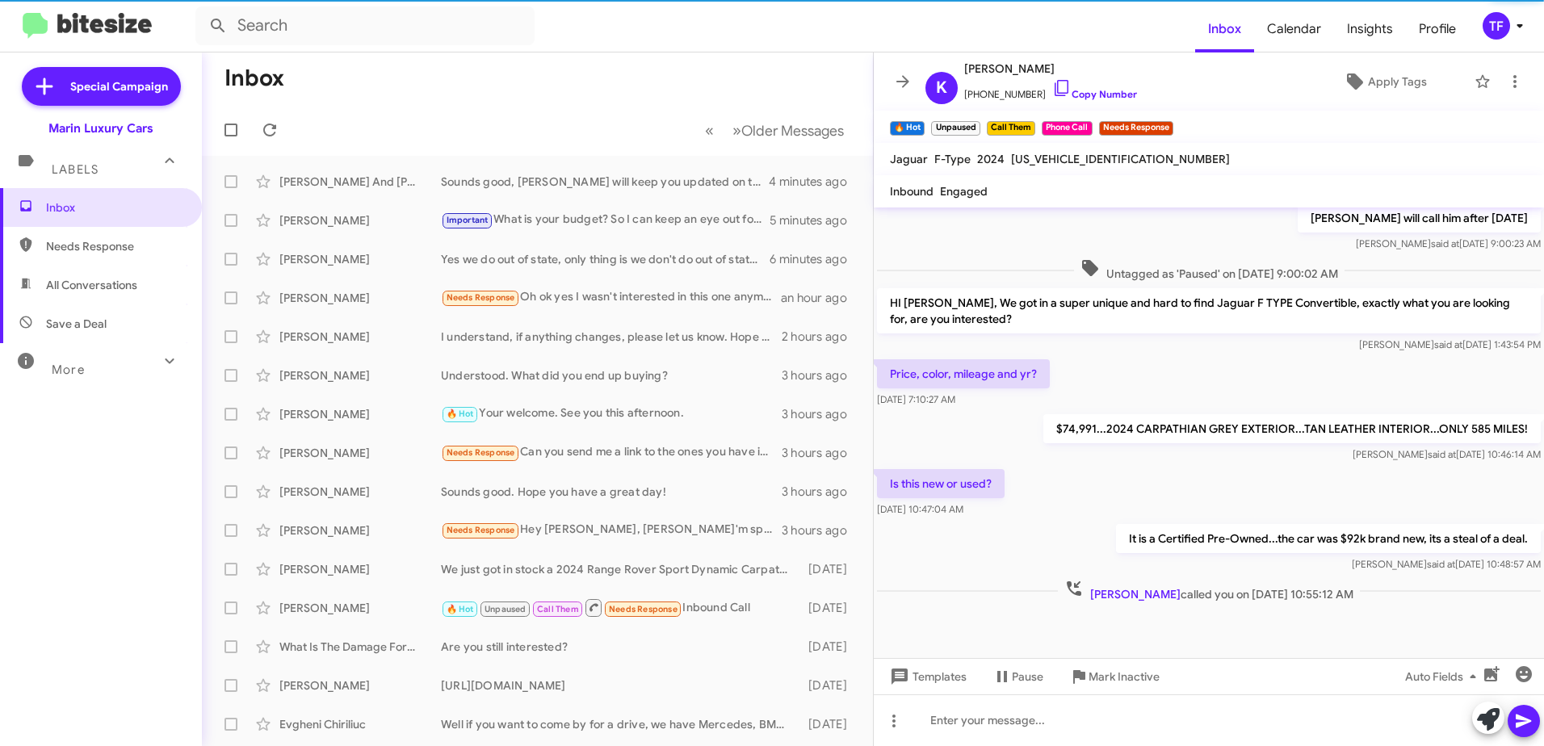
click at [1042, 482] on div "Is this new or used? [DATE] 10:47:04 AM" at bounding box center [1209, 493] width 670 height 55
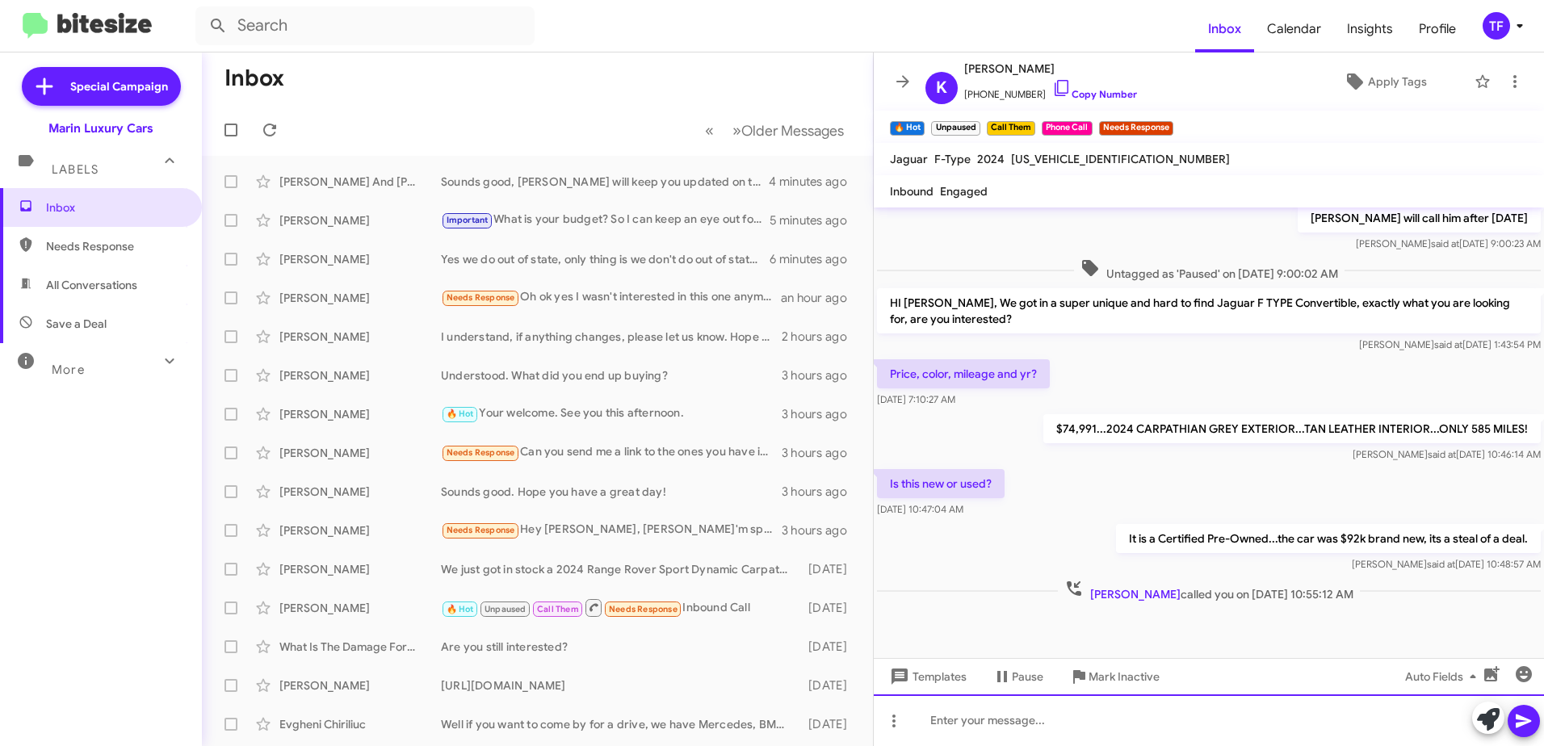
click at [1001, 726] on div at bounding box center [1209, 721] width 670 height 52
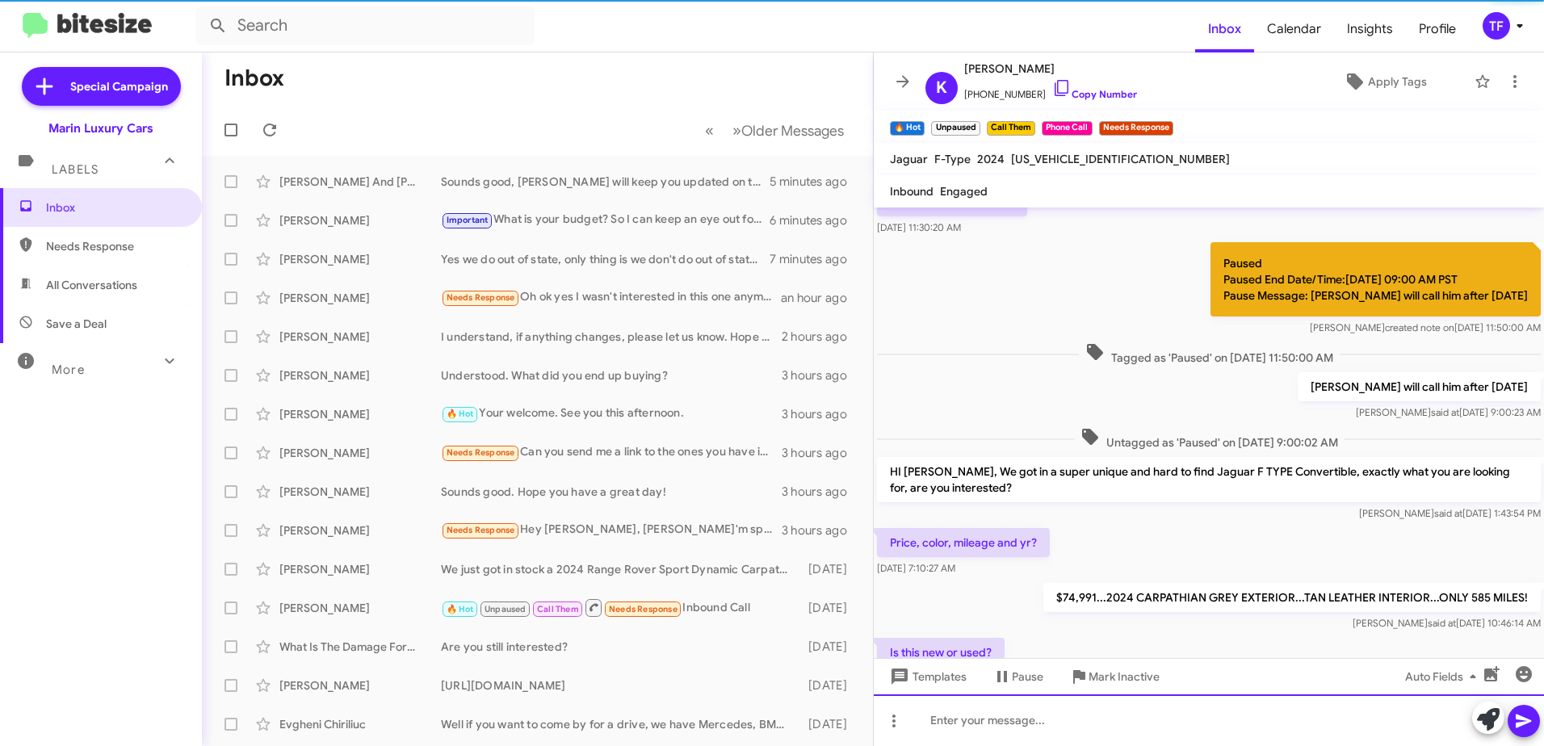
scroll to position [409, 0]
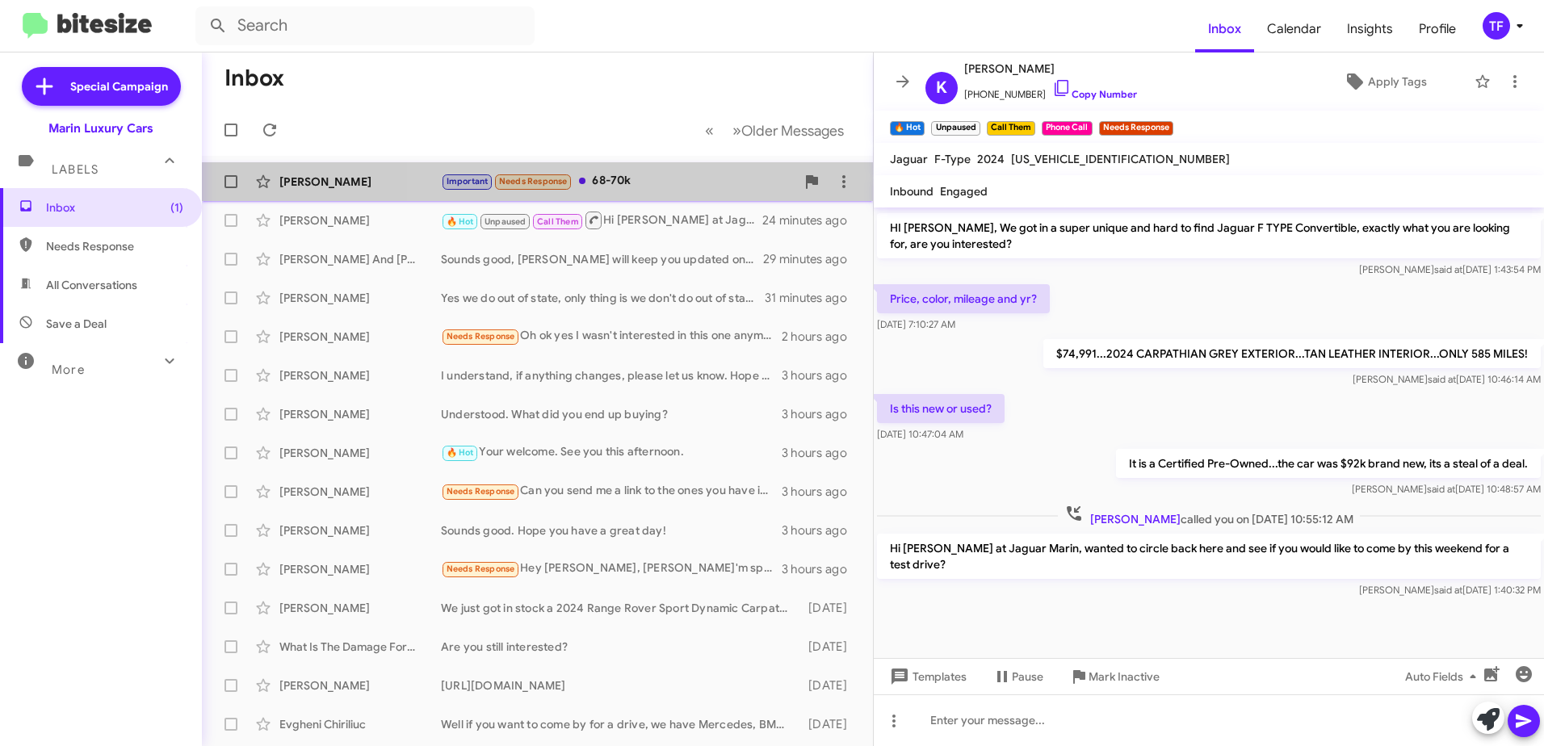
click at [653, 181] on div "Important Needs Response 68-70k" at bounding box center [618, 181] width 355 height 19
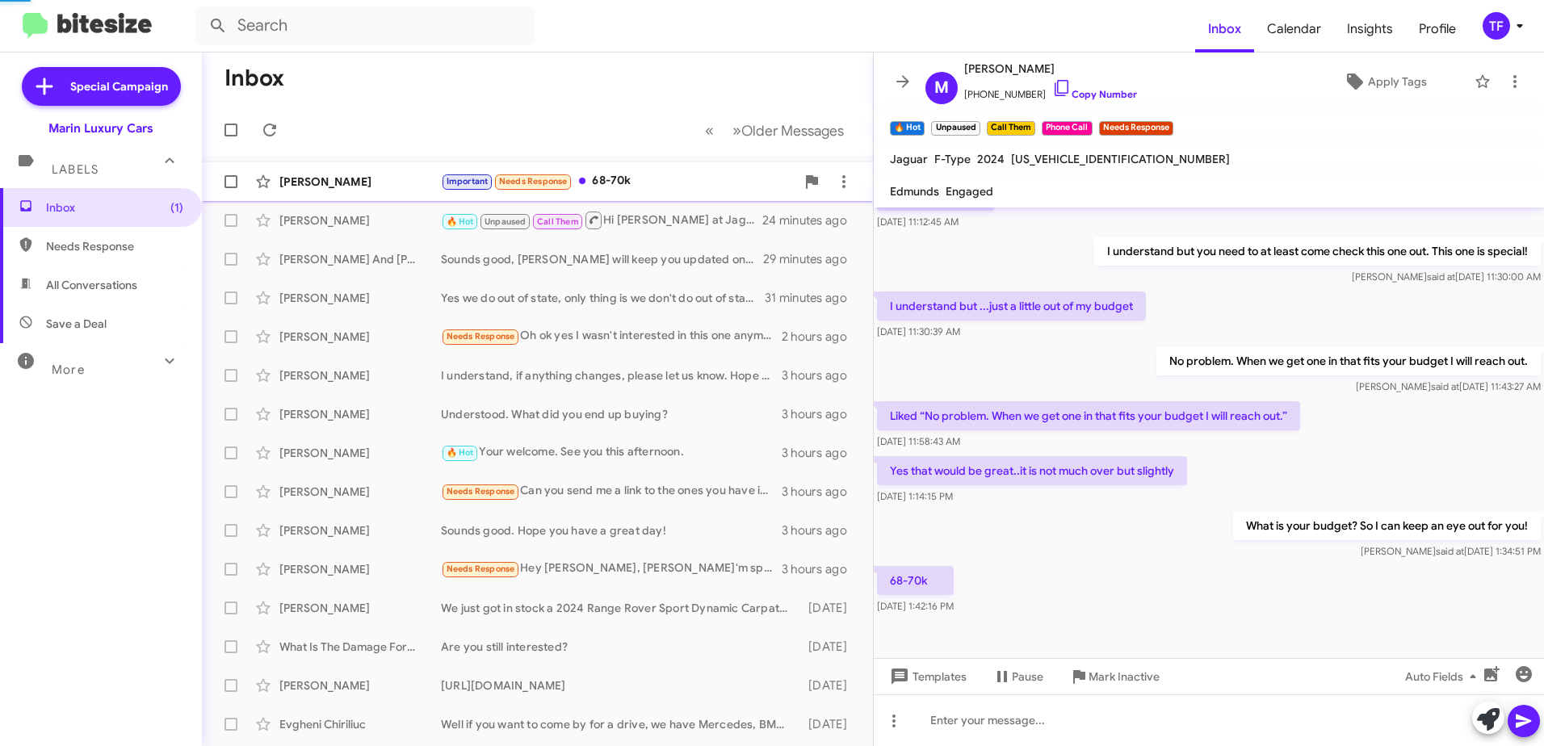
scroll to position [155, 0]
drag, startPoint x: 1098, startPoint y: 527, endPoint x: 1026, endPoint y: 521, distance: 72.1
click at [1082, 527] on div "What is your budget? So I can keep an eye out for you! [PERSON_NAME] said at [D…" at bounding box center [1209, 535] width 670 height 55
click at [1014, 519] on div "What is your budget? So I can keep an eye out for you! [PERSON_NAME] said at [D…" at bounding box center [1209, 535] width 670 height 55
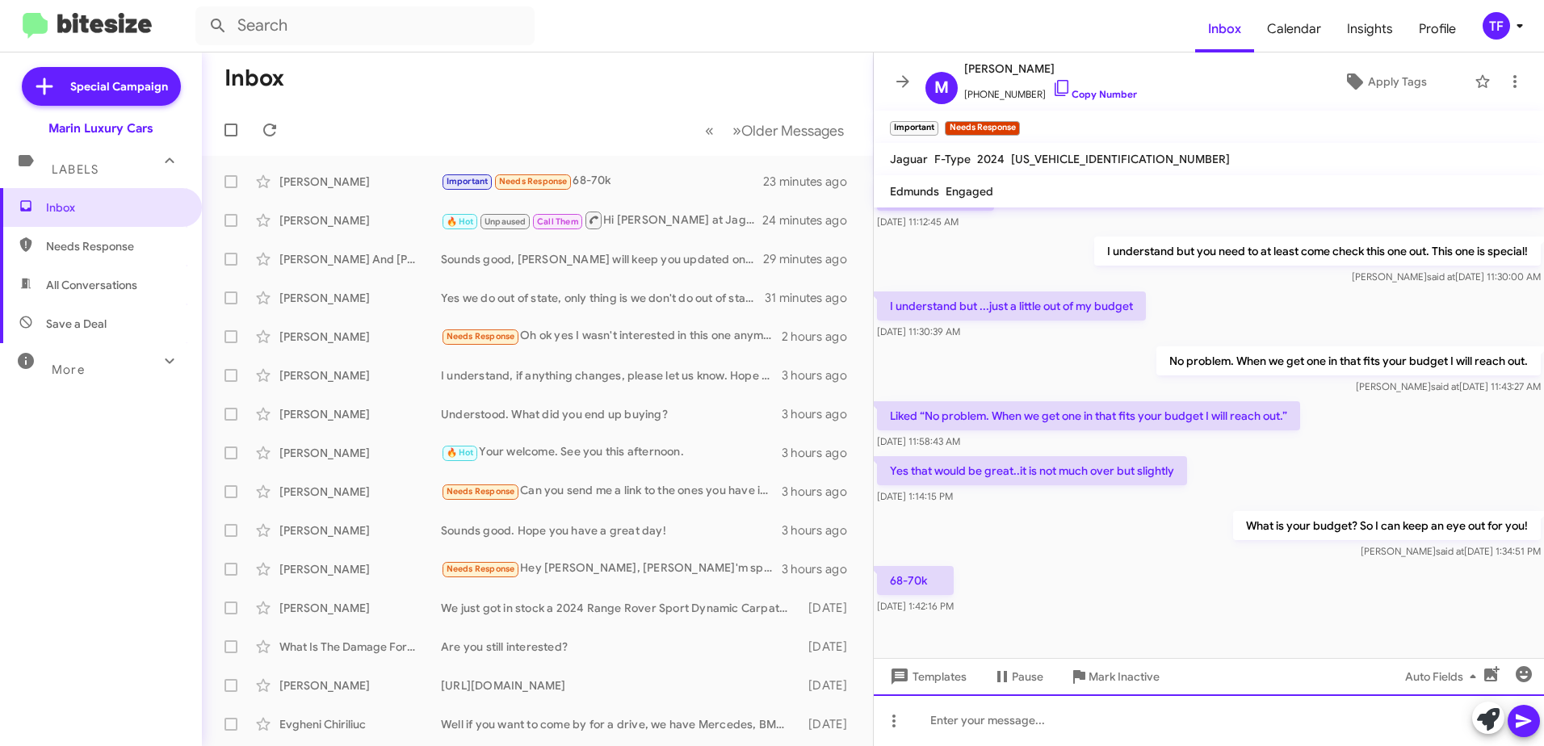
click at [1077, 724] on div at bounding box center [1209, 721] width 670 height 52
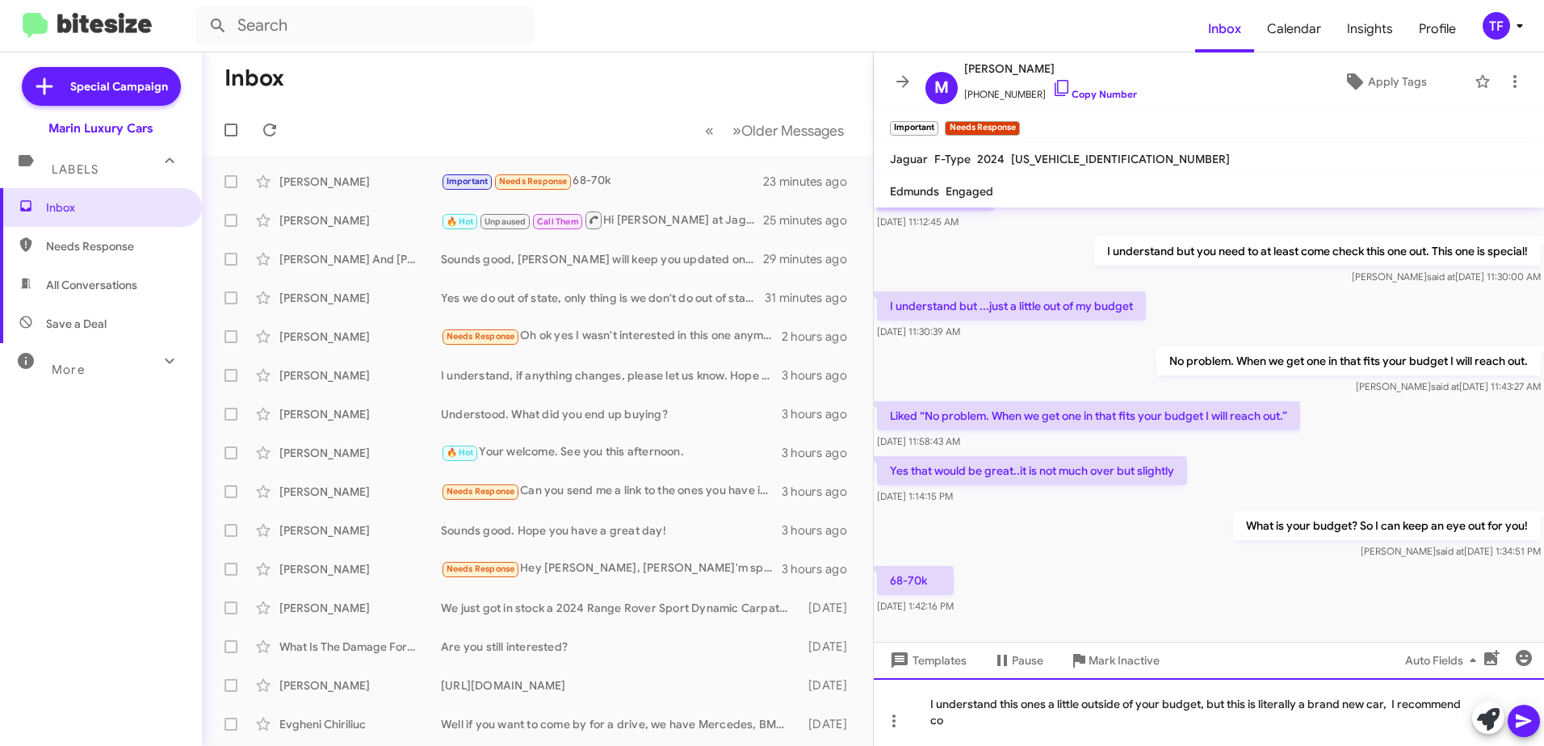
scroll to position [171, 0]
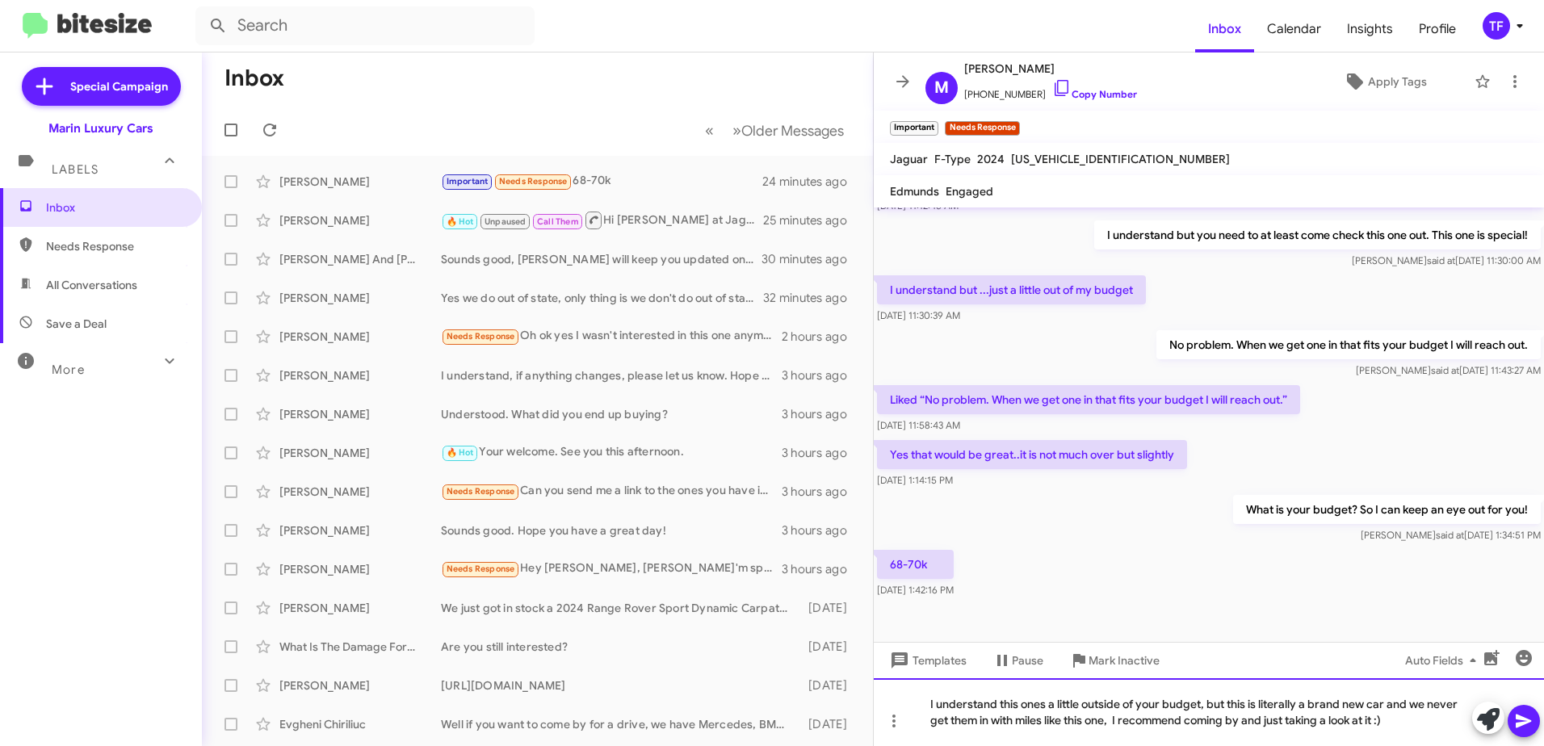
click at [1417, 711] on div "I understand this ones a little outside of your budget, but this is literally a…" at bounding box center [1209, 712] width 670 height 68
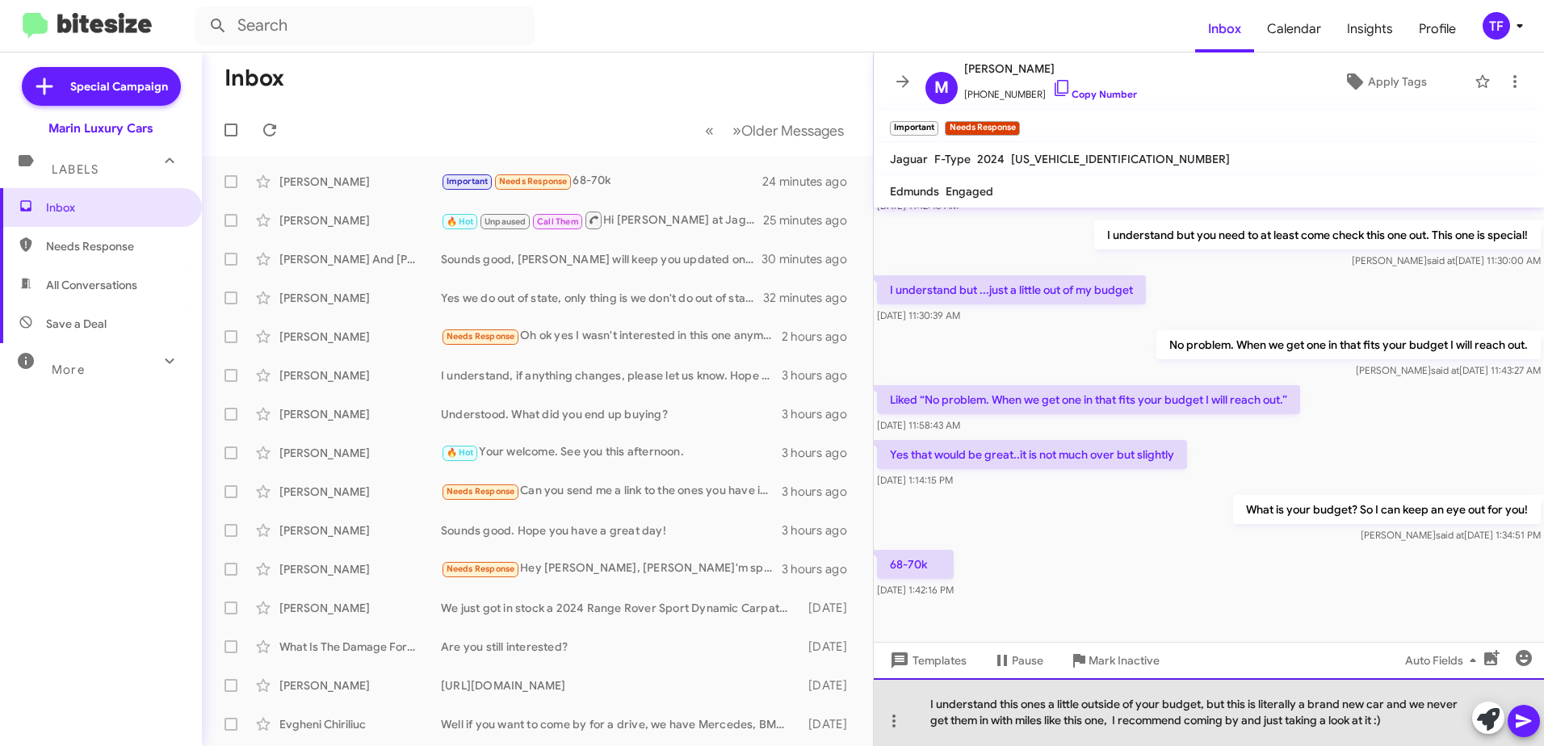
click at [1411, 728] on div "I understand this ones a little outside of your budget, but this is literally a…" at bounding box center [1209, 712] width 670 height 68
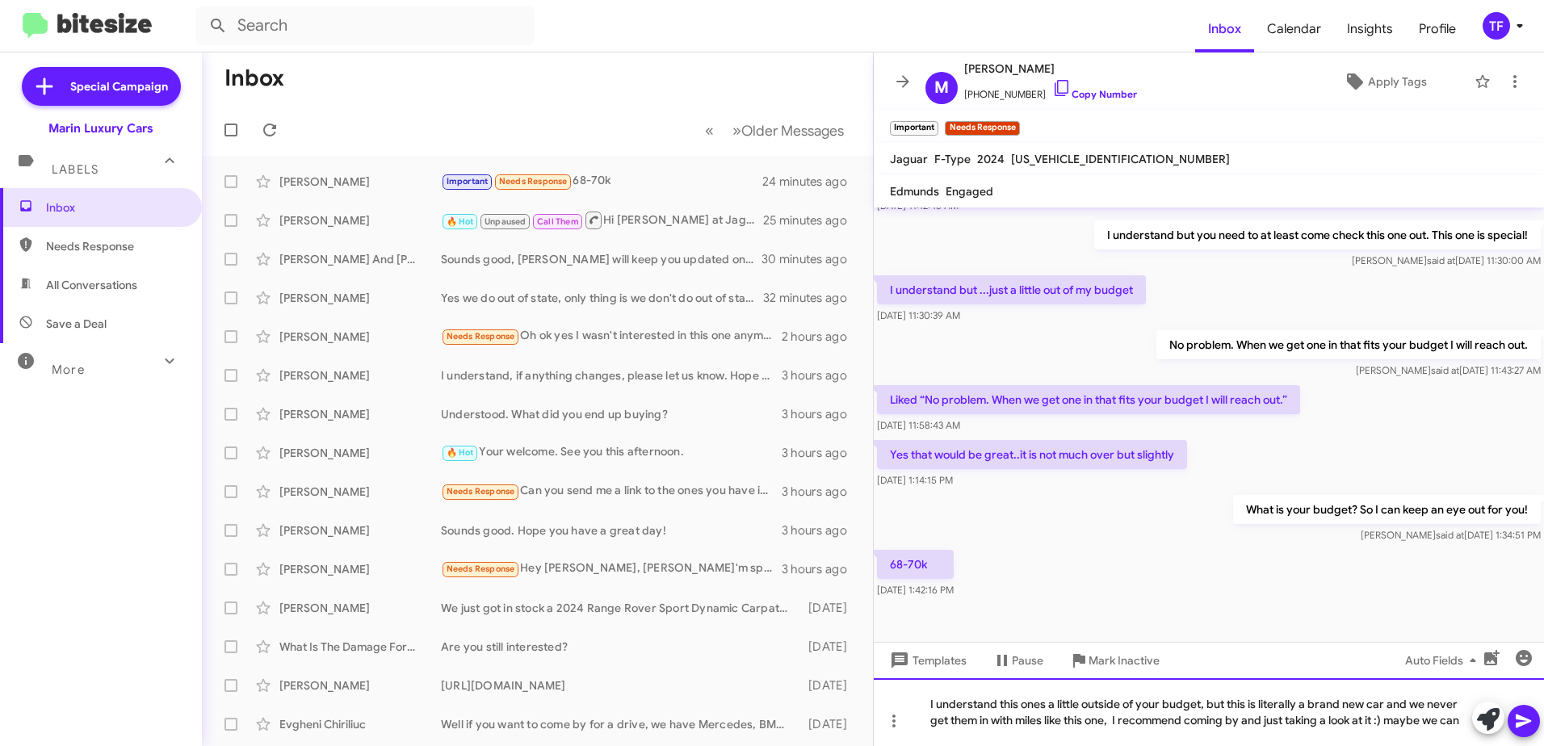
scroll to position [187, 0]
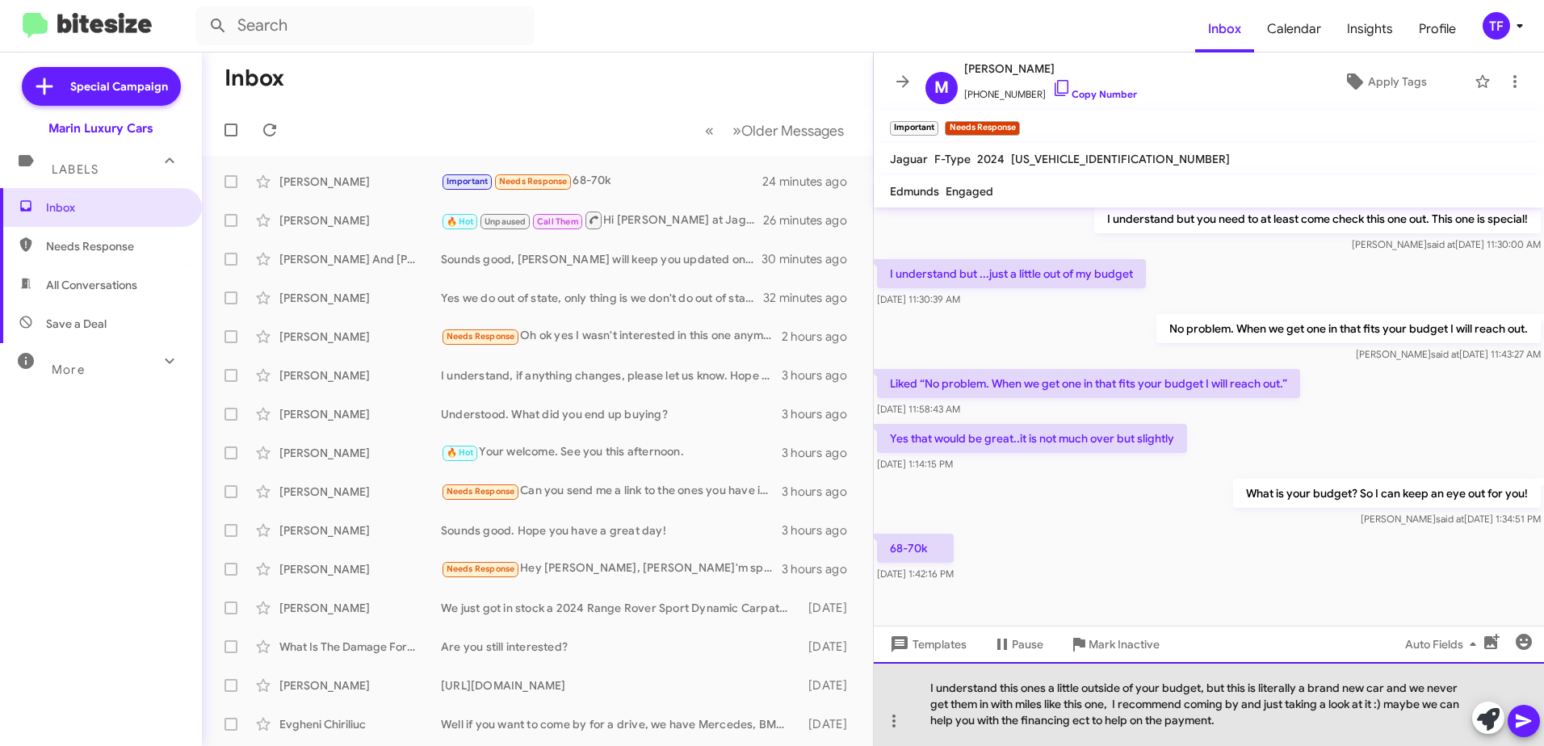
click at [1260, 727] on div "I understand this ones a little outside of your budget, but this is literally a…" at bounding box center [1209, 704] width 670 height 84
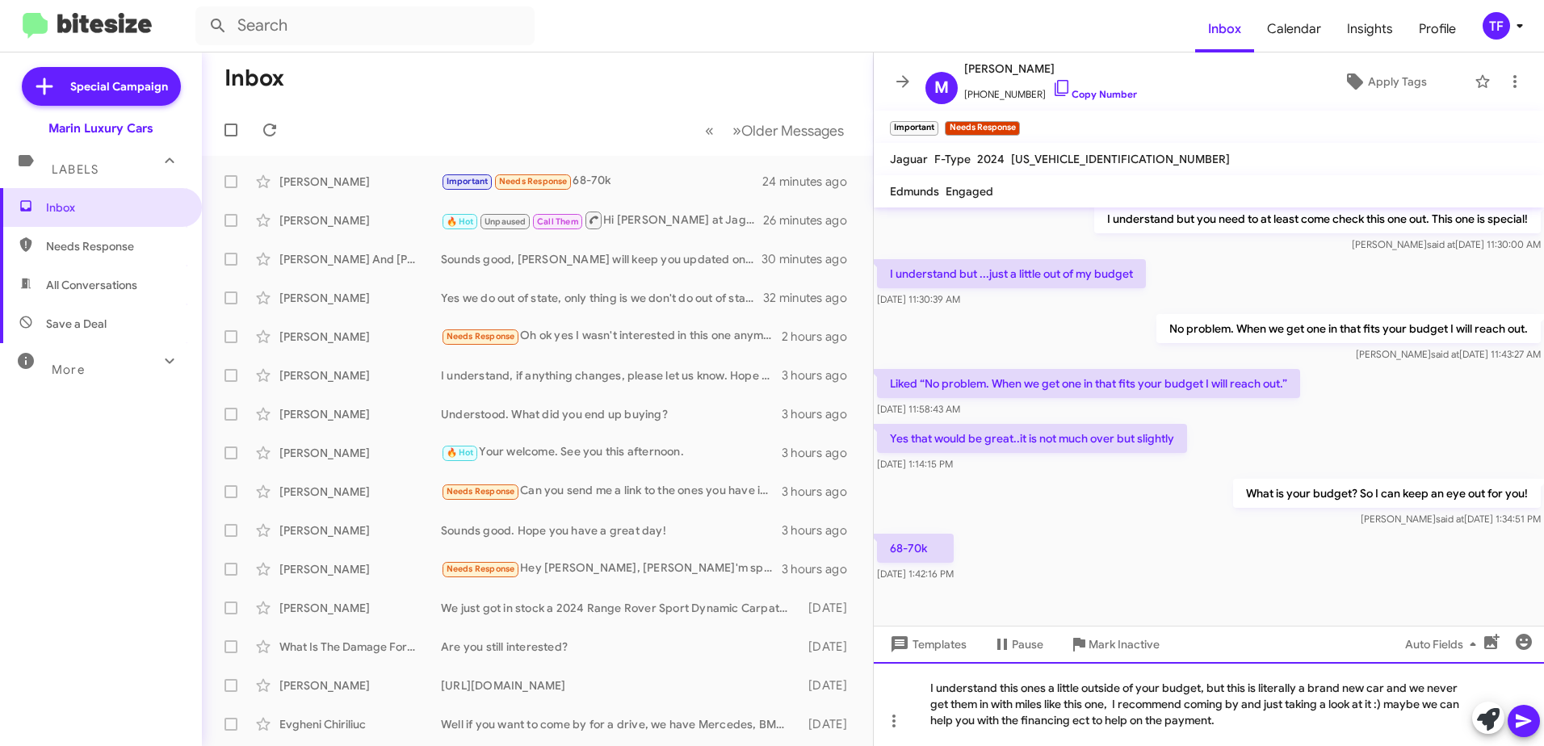
click at [1303, 721] on div "I understand this ones a little outside of your budget, but this is literally a…" at bounding box center [1209, 704] width 670 height 84
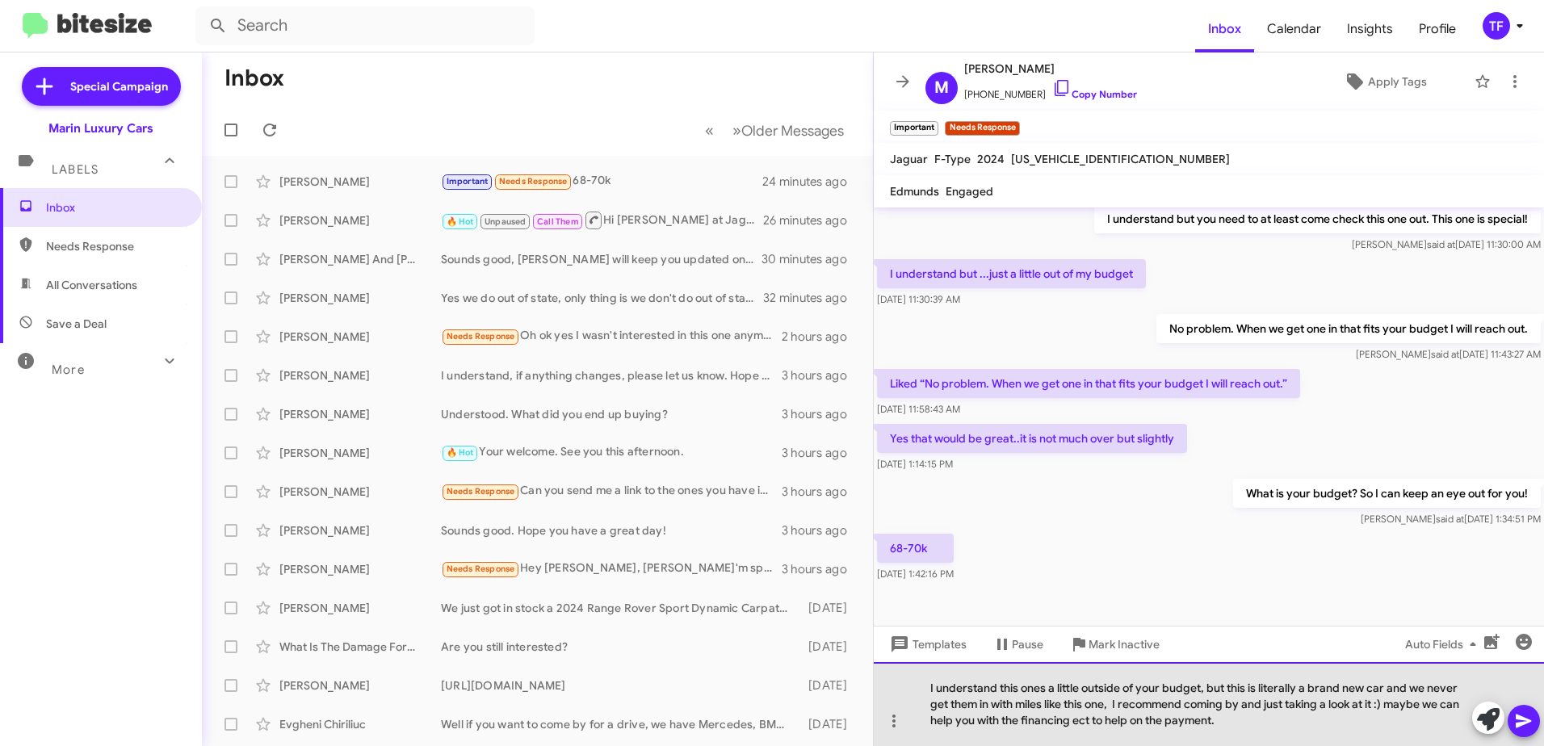
click at [1271, 719] on div "I understand this ones a little outside of your budget, but this is literally a…" at bounding box center [1209, 704] width 670 height 84
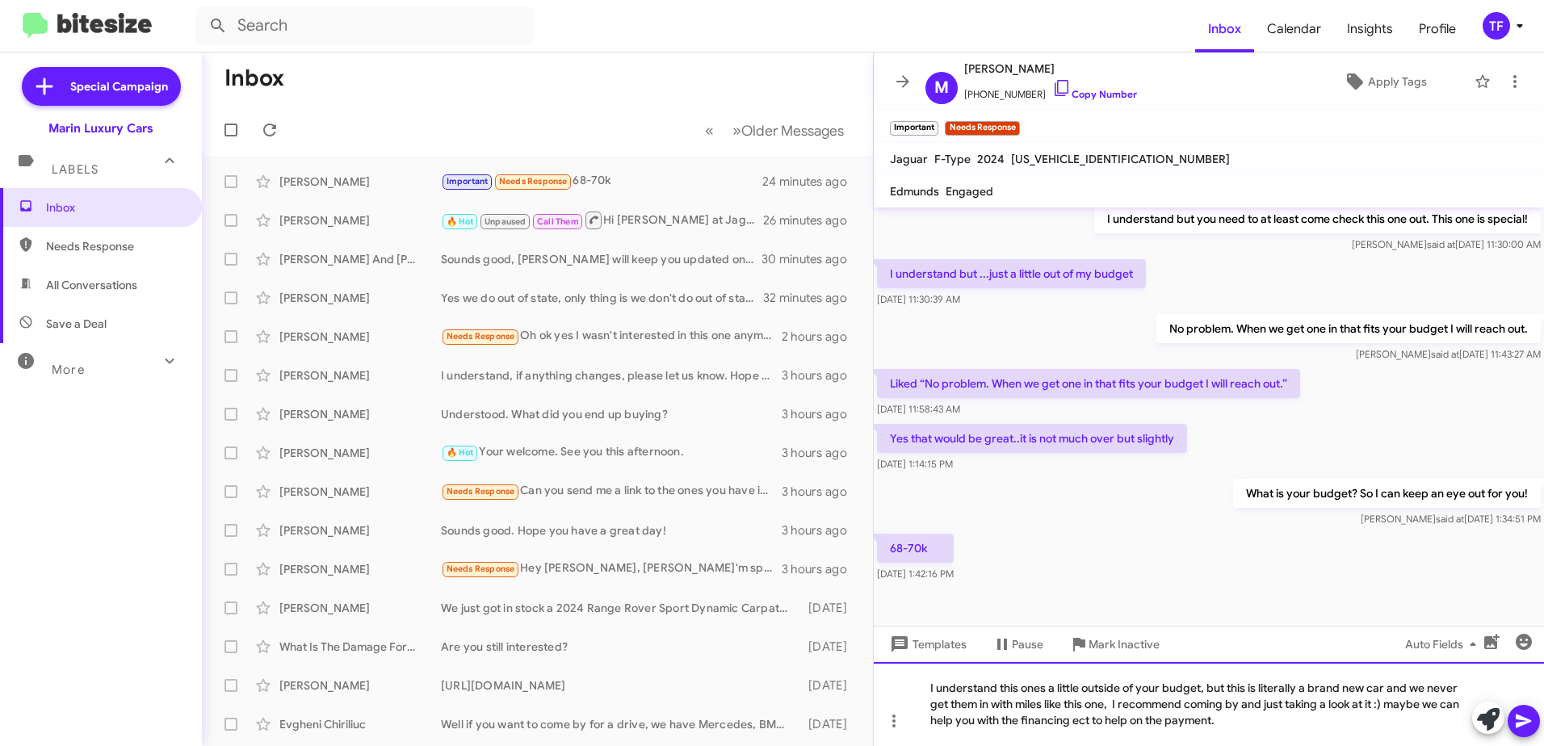
click at [1203, 707] on div "I understand this ones a little outside of your budget, but this is literally a…" at bounding box center [1209, 704] width 670 height 84
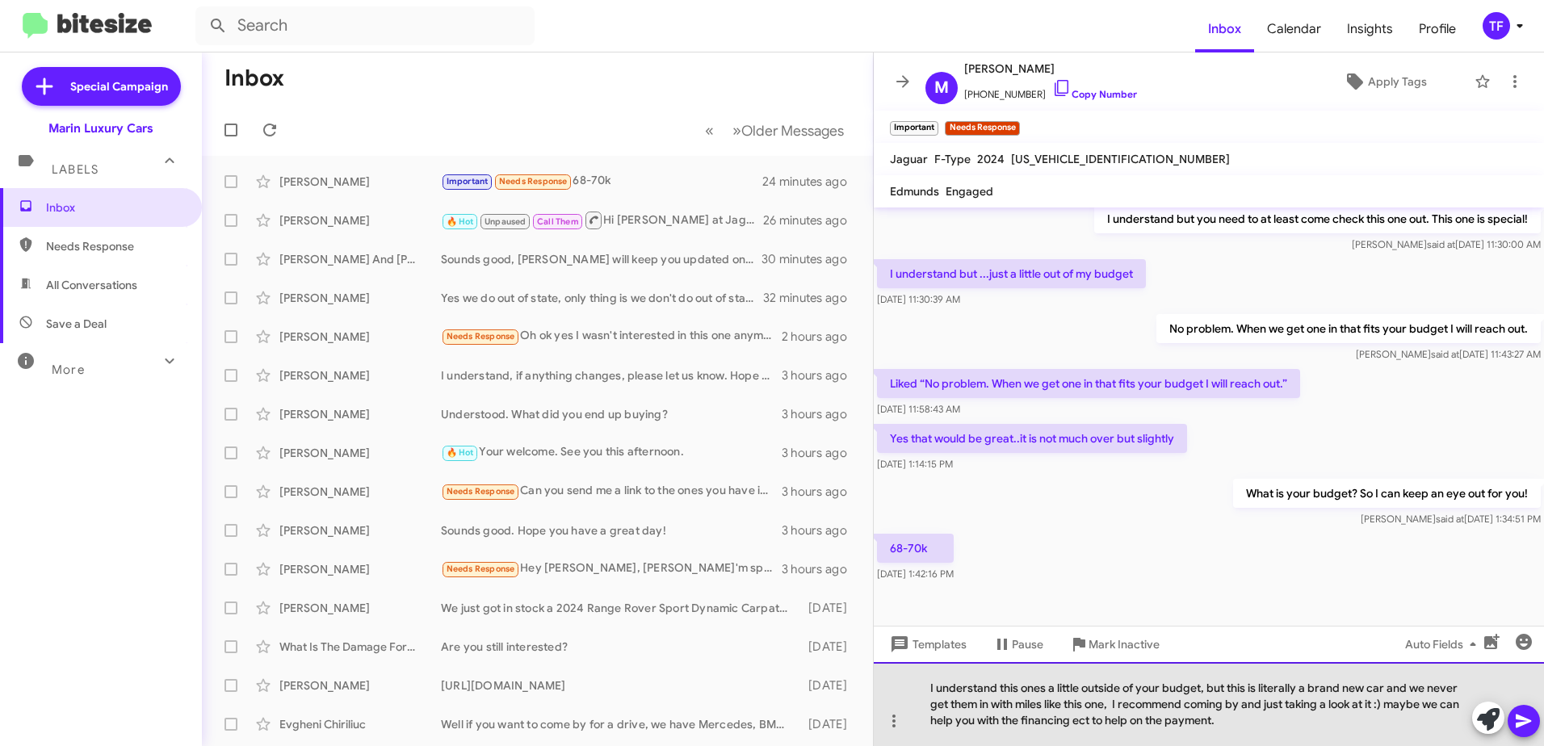
click at [1268, 724] on div "I understand this ones a little outside of your budget, but this is literally a…" at bounding box center [1209, 704] width 670 height 84
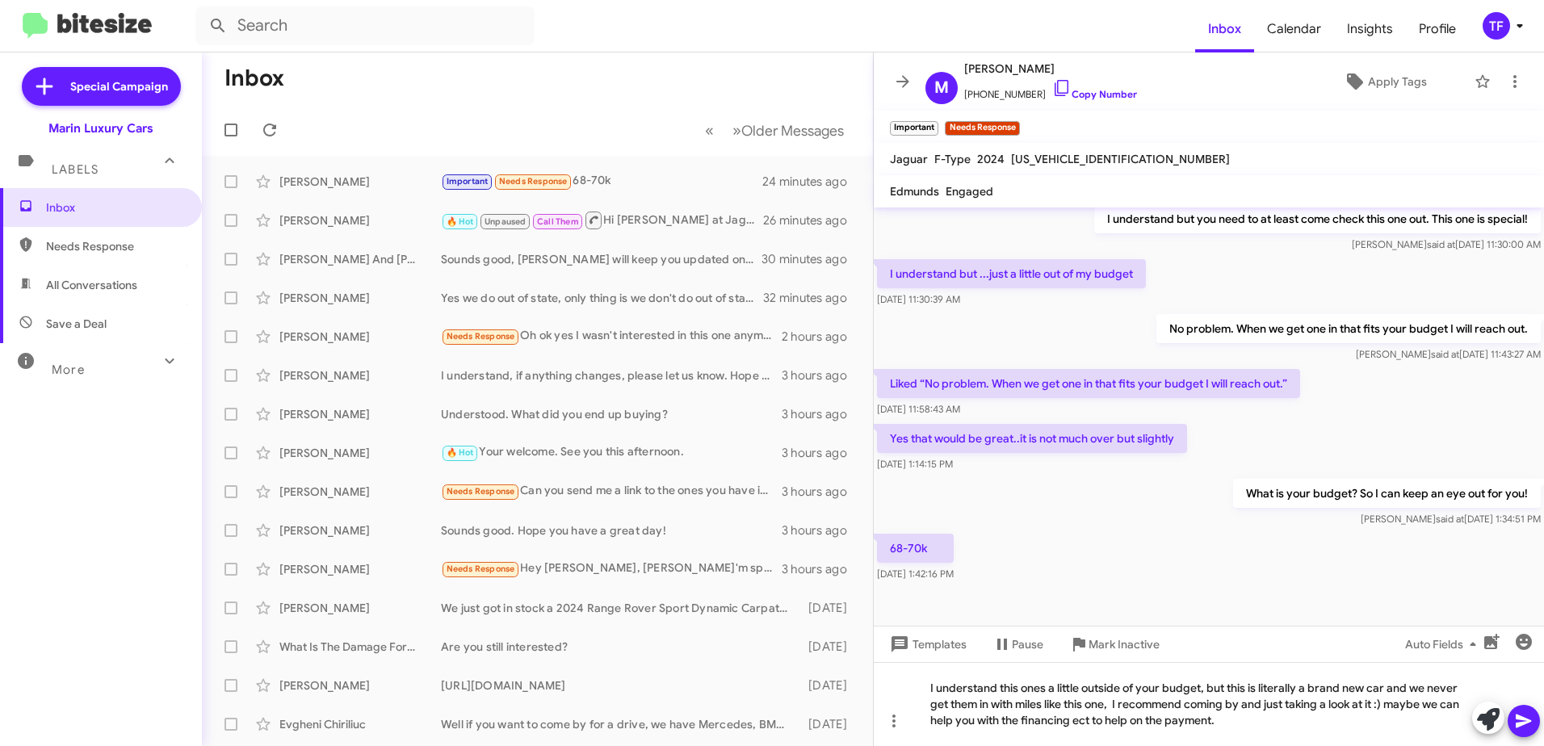
click at [1525, 720] on icon at bounding box center [1523, 722] width 15 height 14
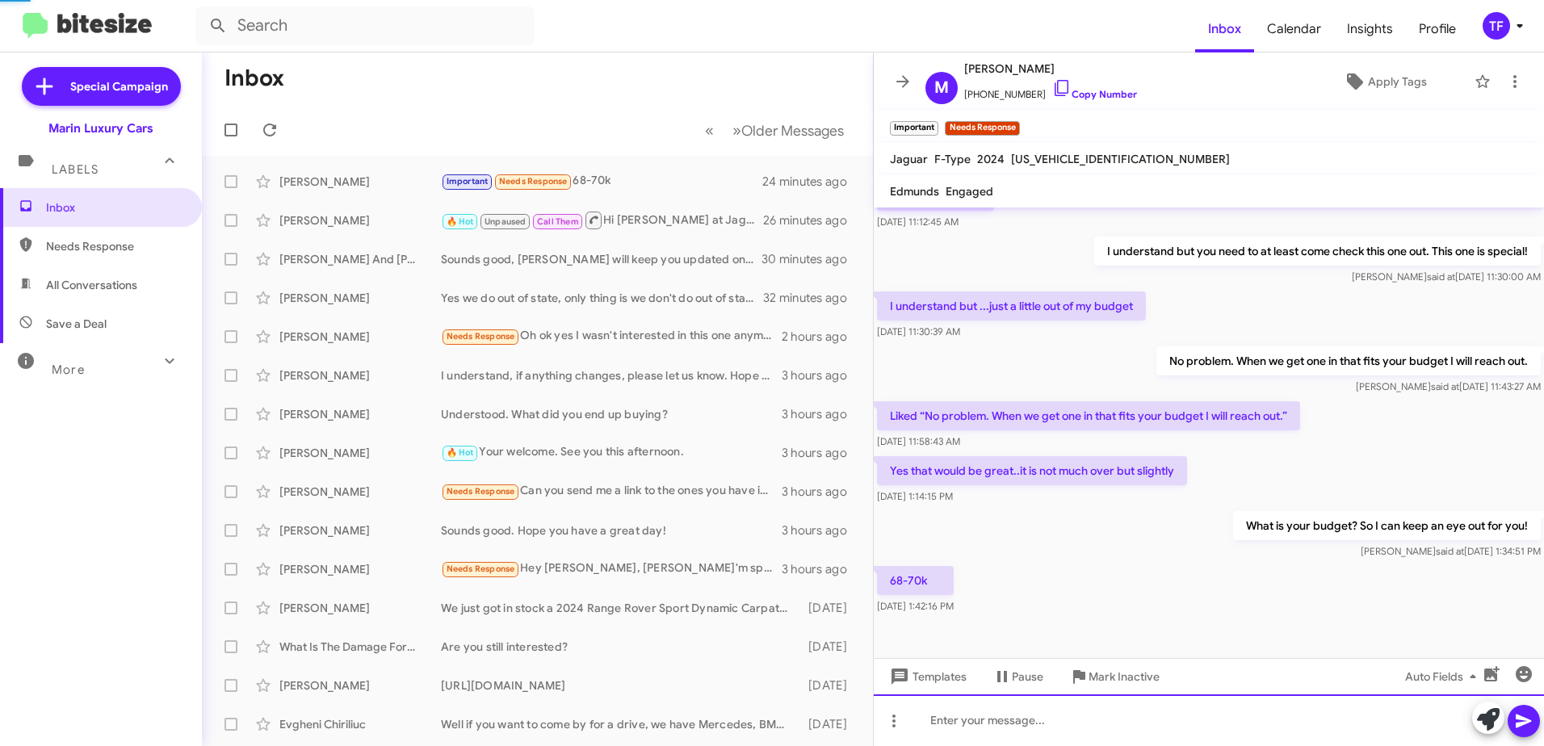
scroll to position [0, 0]
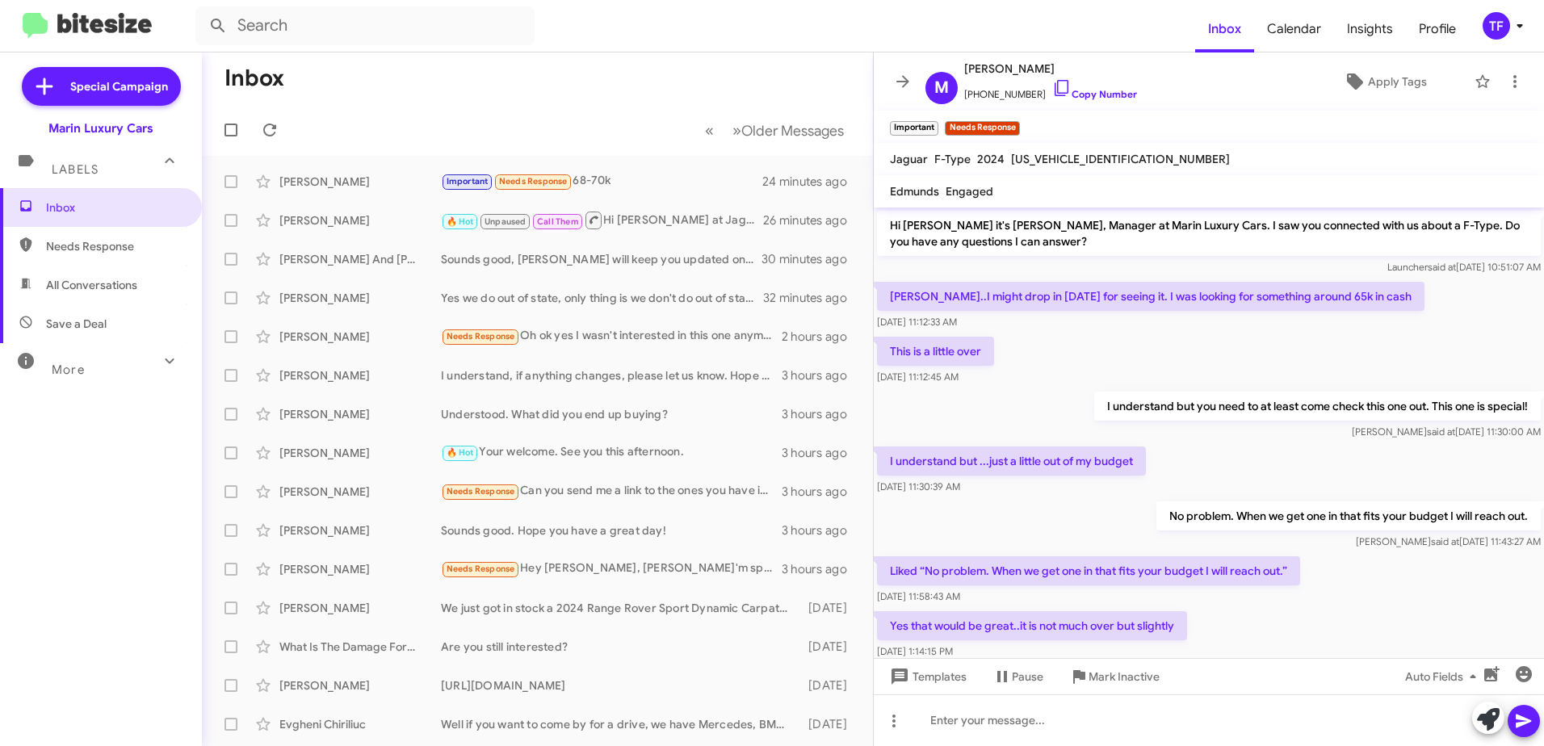
click at [1081, 531] on div "No problem. When we get one in that fits your budget I will reach out. [PERSON_…" at bounding box center [1209, 525] width 670 height 55
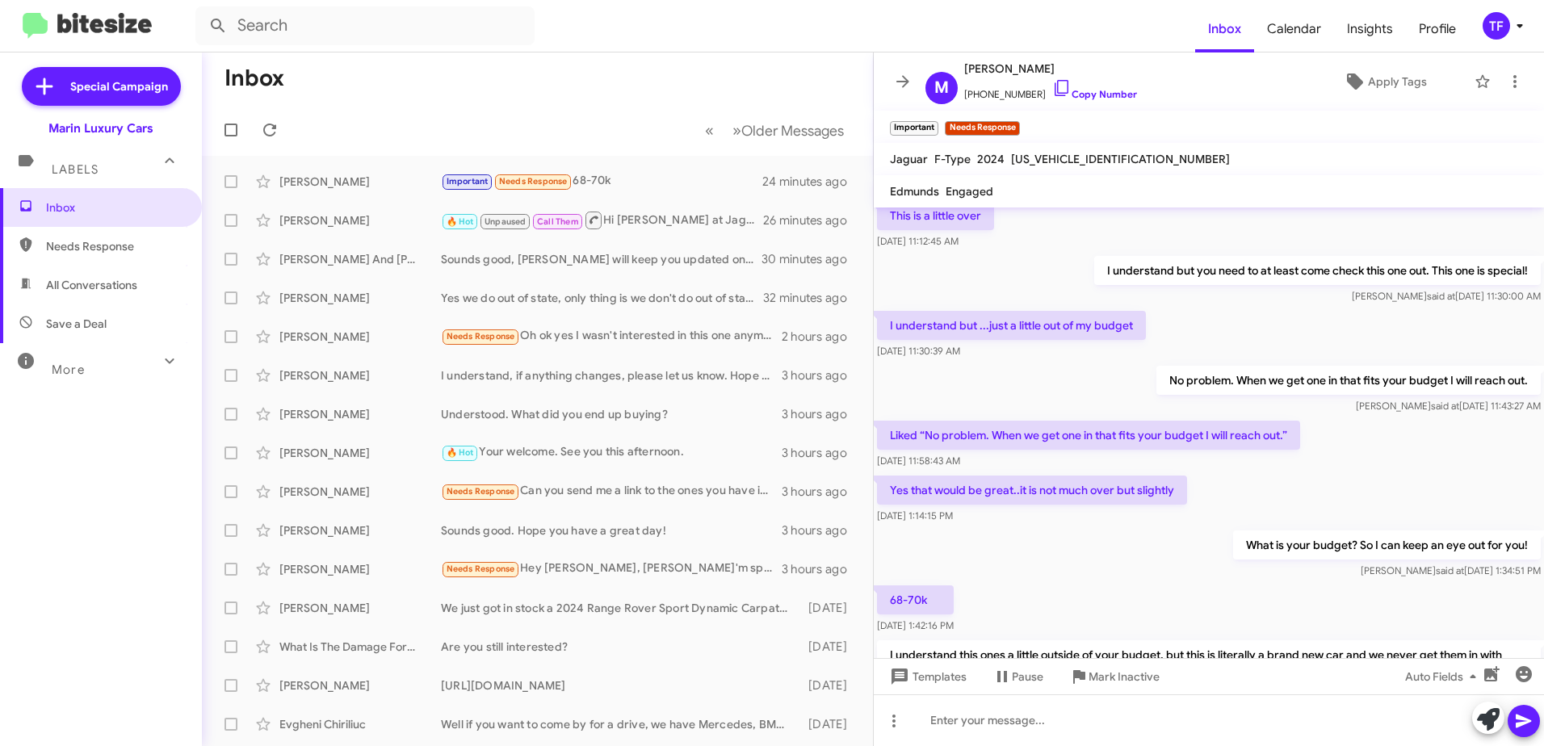
scroll to position [246, 0]
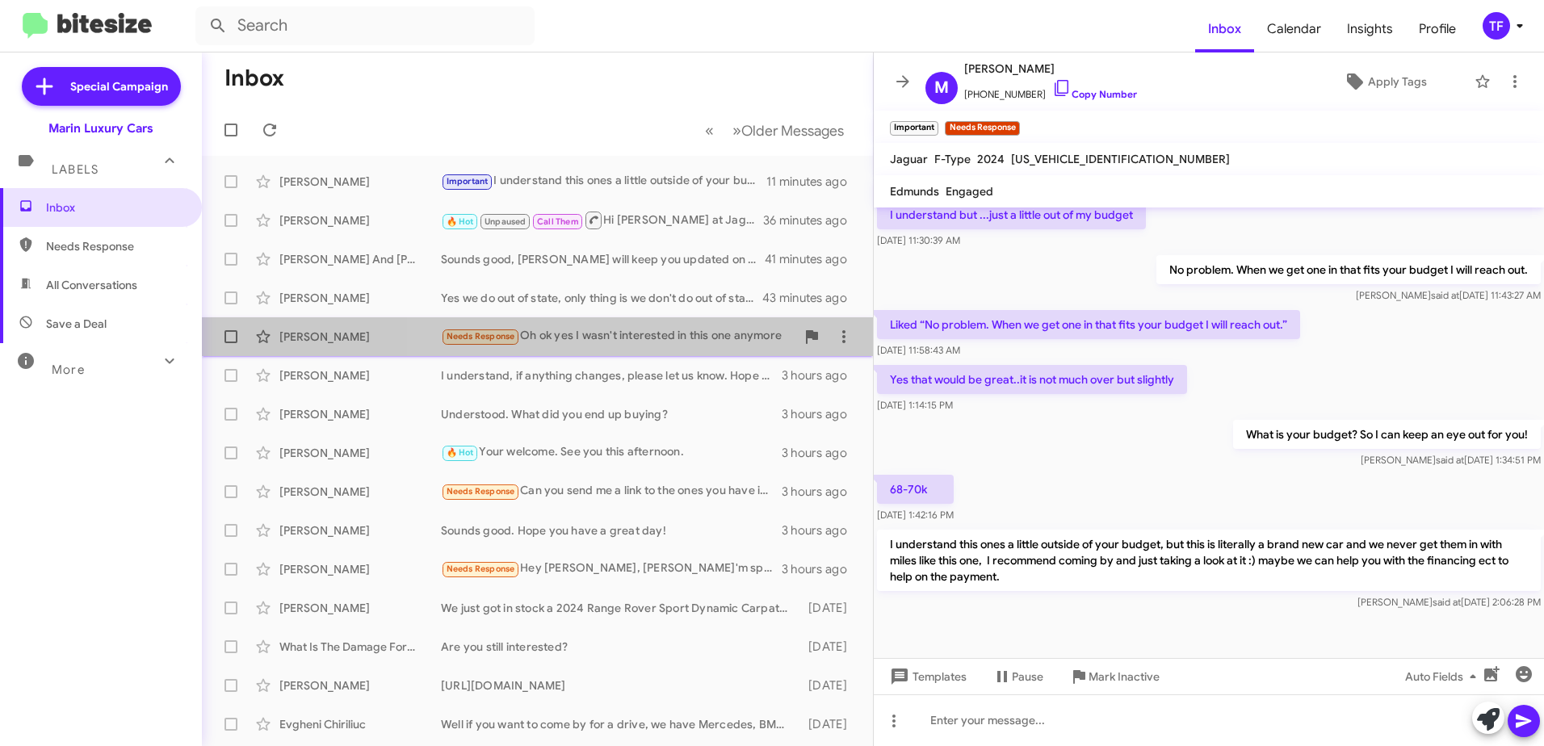
click at [672, 338] on div "Needs Response Oh ok yes I wasn't interested in this one anymore" at bounding box center [618, 336] width 355 height 19
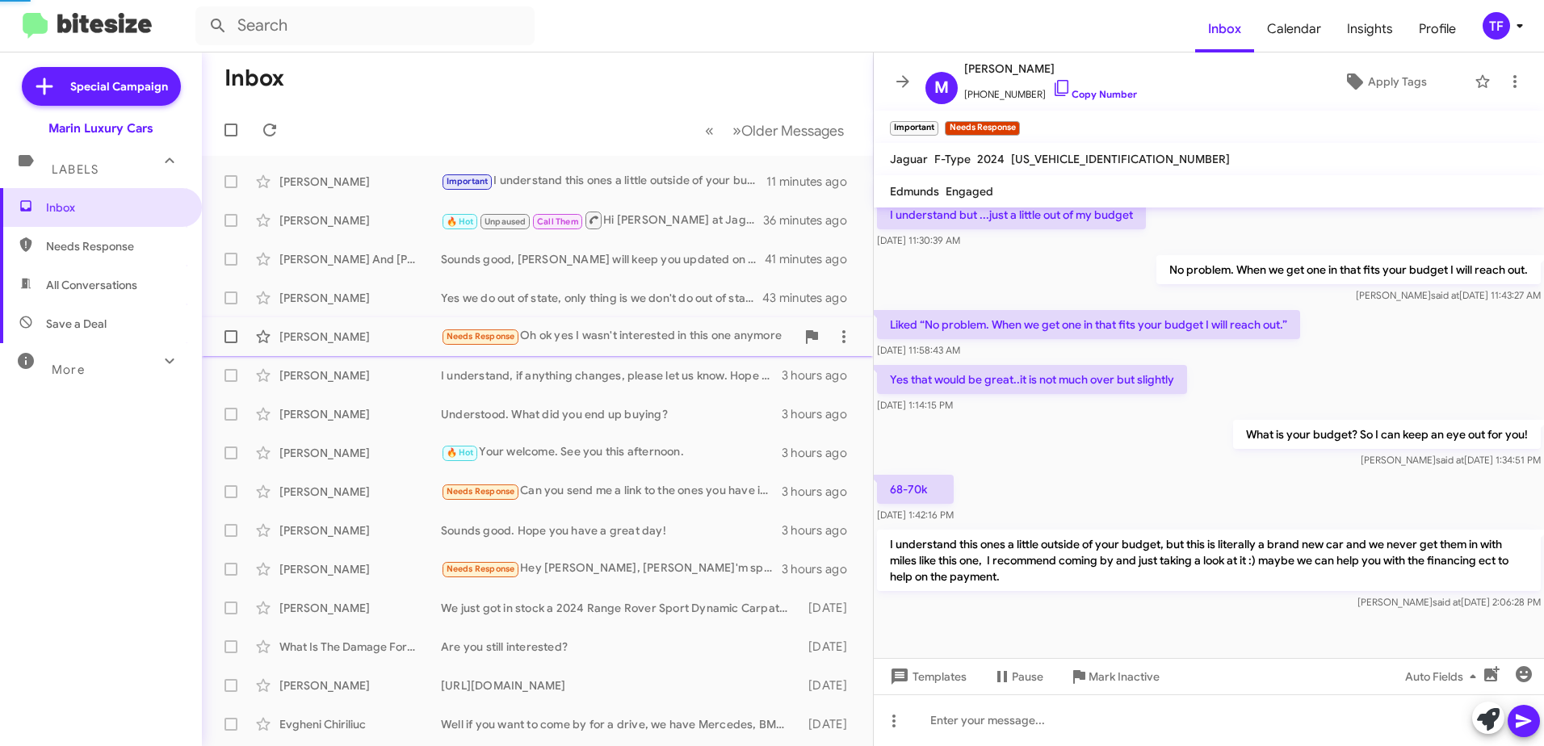
scroll to position [53, 0]
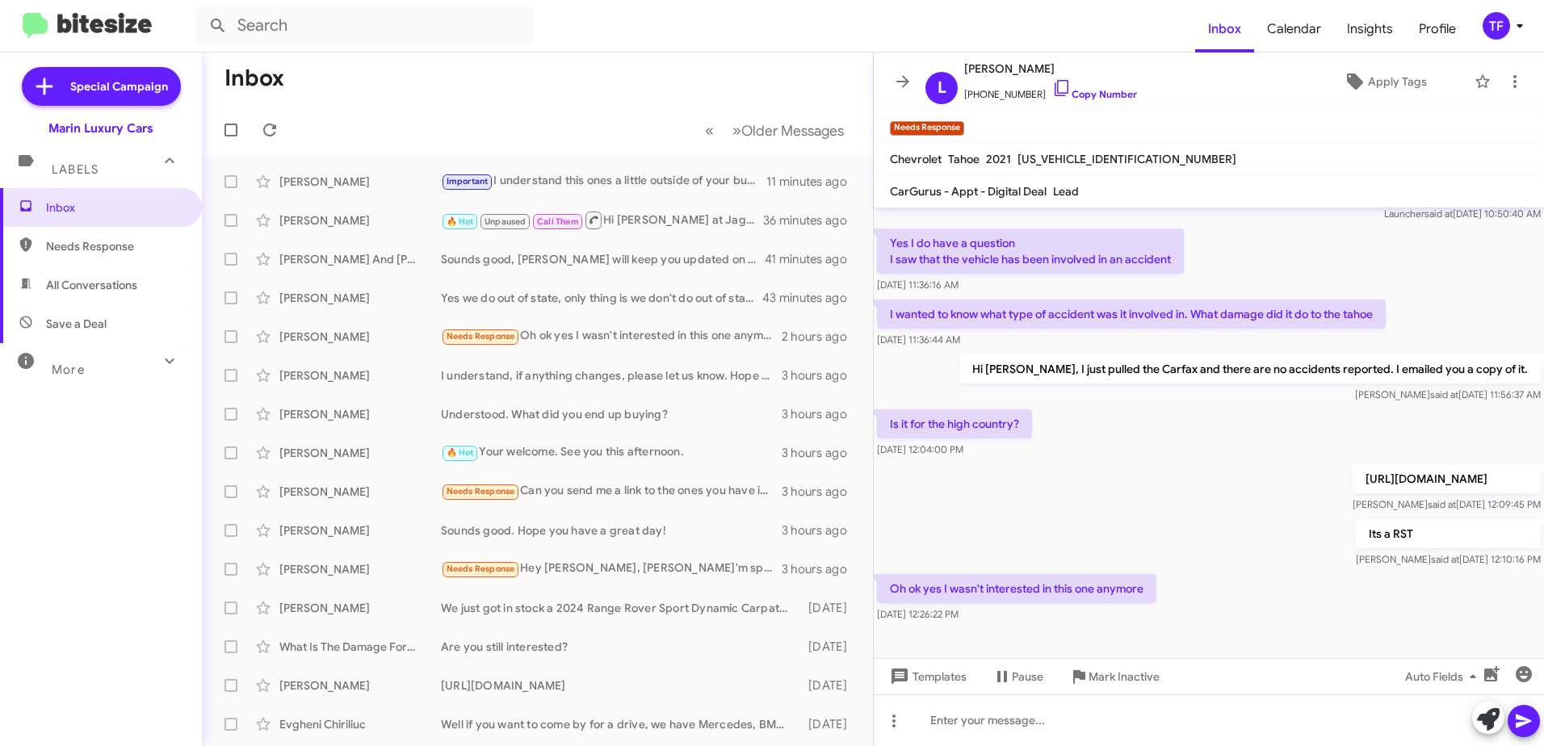
click at [991, 521] on div "Its a RST [PERSON_NAME] said at [DATE] 12:10:16 PM" at bounding box center [1209, 543] width 670 height 55
drag, startPoint x: 1139, startPoint y: 522, endPoint x: 1026, endPoint y: 518, distance: 112.3
click at [1093, 525] on div "Its a RST [PERSON_NAME] said at [DATE] 12:10:16 PM" at bounding box center [1209, 543] width 670 height 55
click at [1026, 518] on div "Its a RST [PERSON_NAME] said at [DATE] 12:10:16 PM" at bounding box center [1209, 543] width 670 height 55
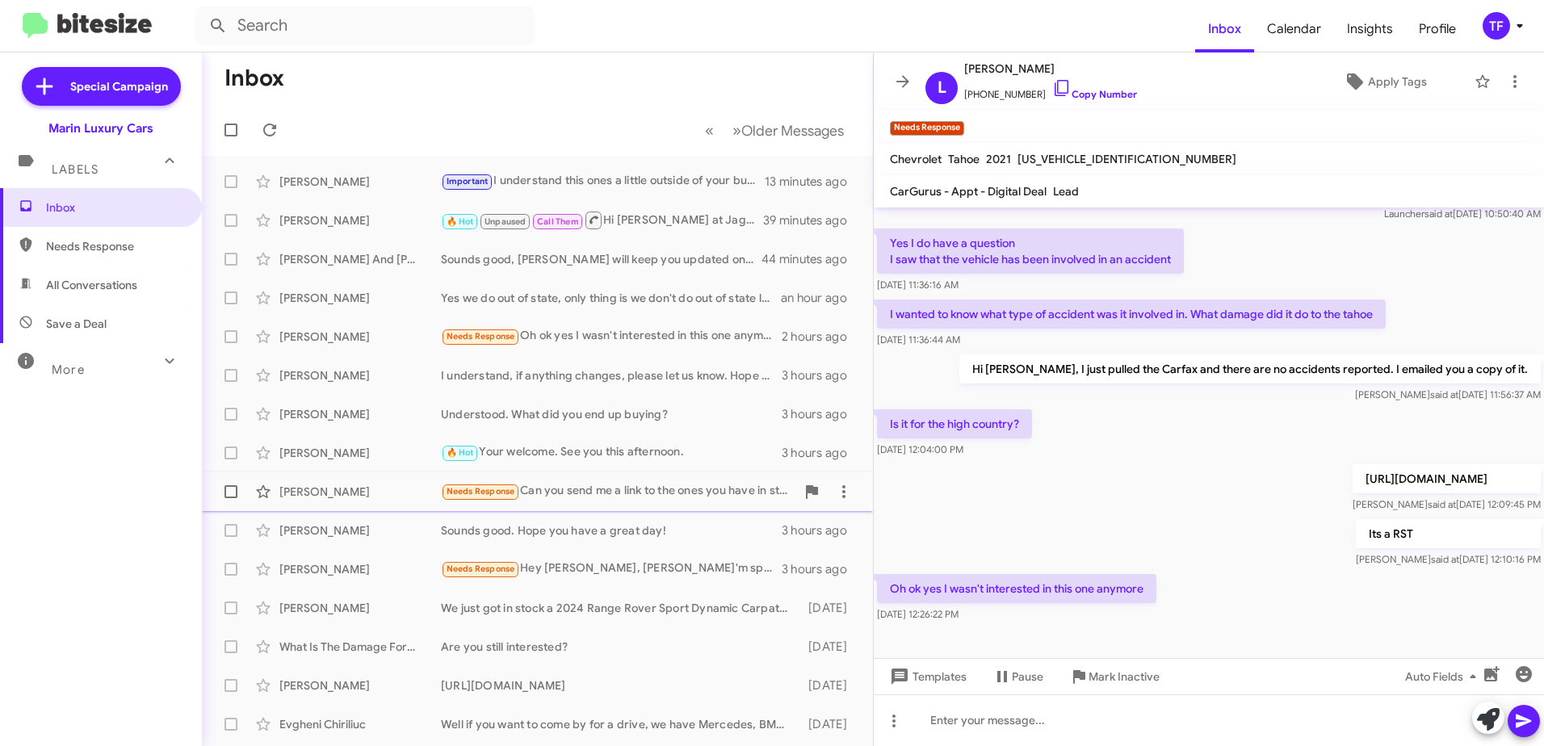
click at [644, 491] on div "Needs Response Can you send me a link to the ones you have in stock of the 2026…" at bounding box center [618, 491] width 355 height 19
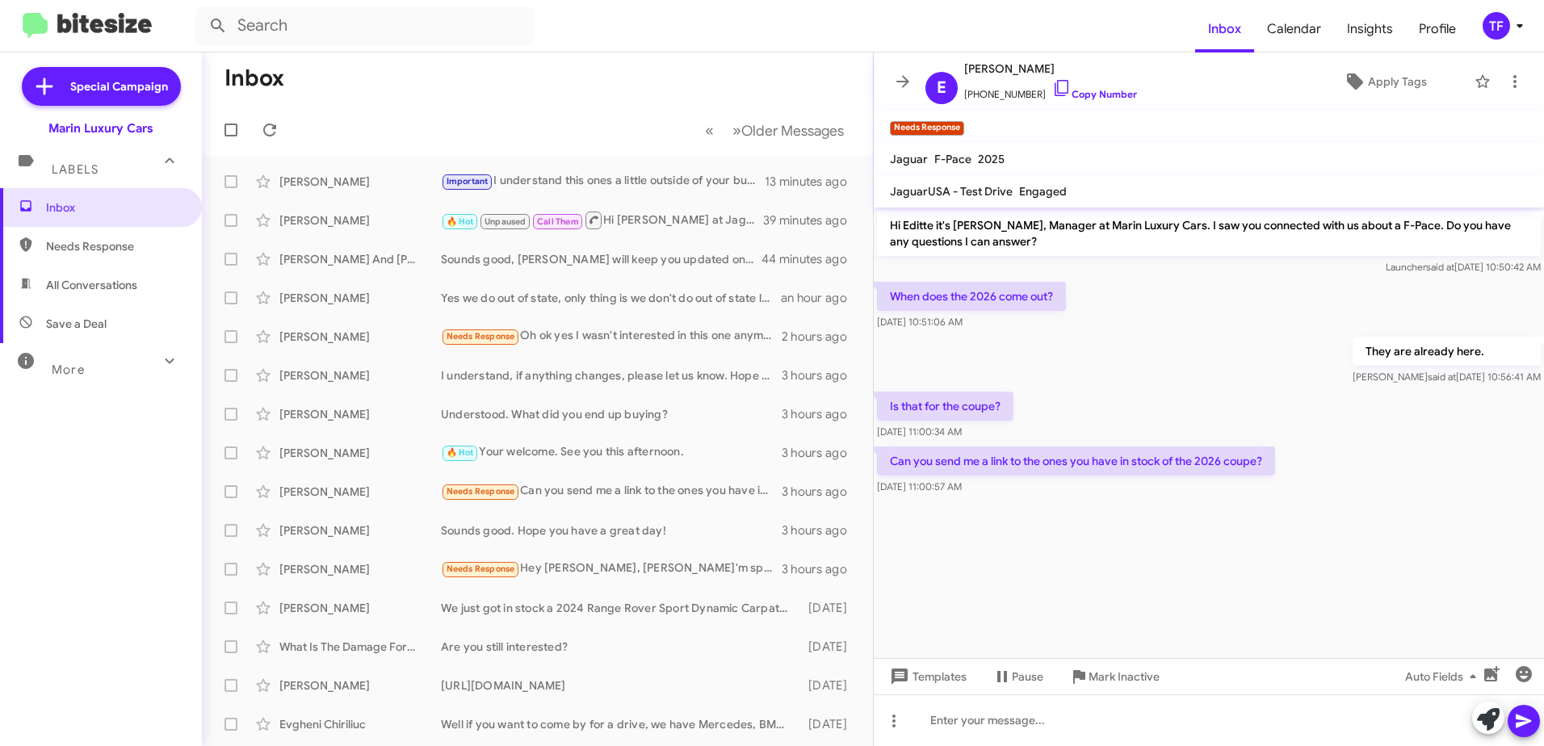
click at [1114, 481] on div "[DATE] 11:00:57 AM" at bounding box center [1076, 487] width 398 height 16
click at [1076, 502] on div at bounding box center [1209, 508] width 670 height 20
drag, startPoint x: 1072, startPoint y: 501, endPoint x: 1061, endPoint y: 505, distance: 12.0
click at [1067, 504] on div at bounding box center [1209, 508] width 670 height 20
click at [1024, 506] on div at bounding box center [1209, 508] width 670 height 20
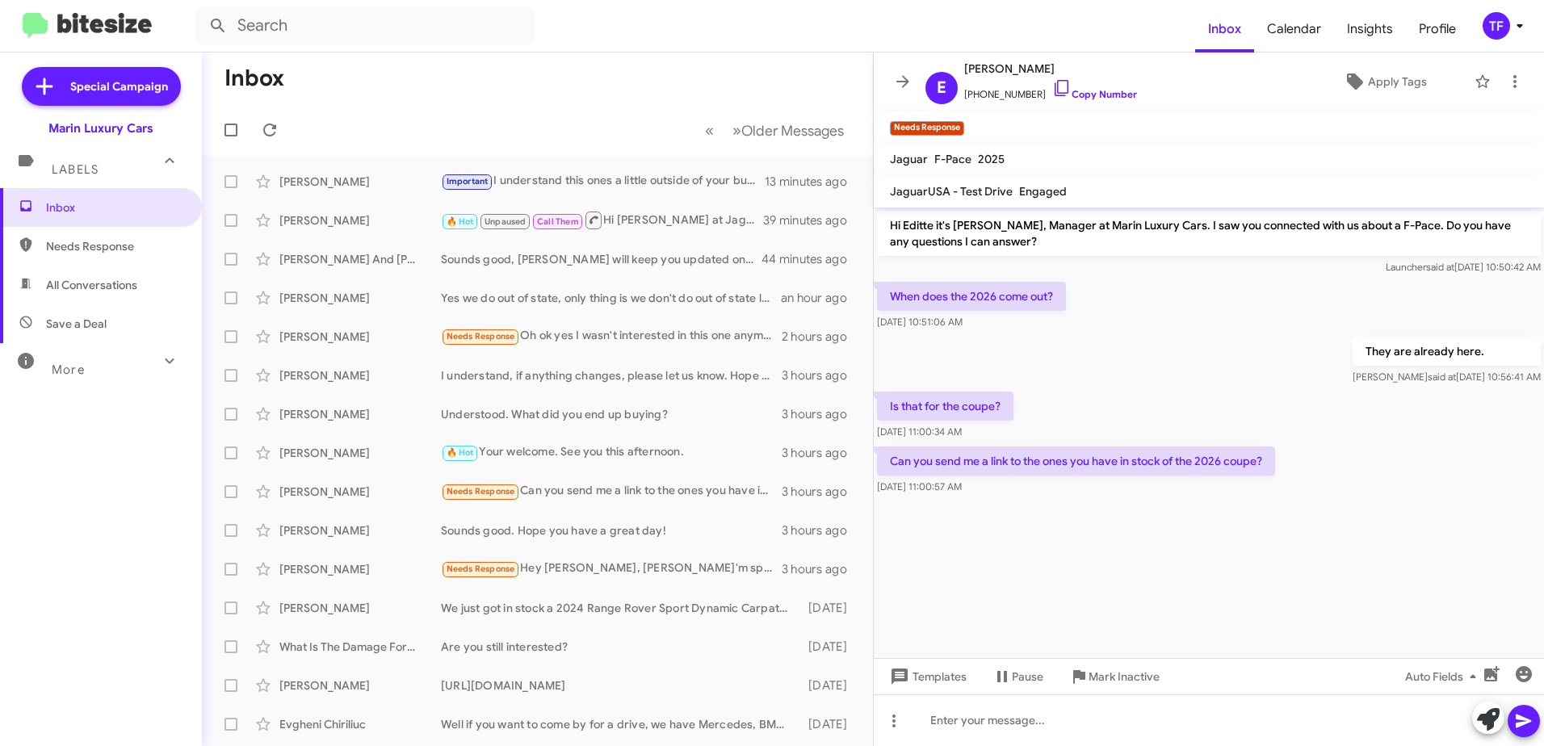
drag, startPoint x: 1152, startPoint y: 345, endPoint x: 1057, endPoint y: 335, distance: 95.0
click at [1141, 347] on div "They are already here. [PERSON_NAME] said at [DATE] 10:56:41 AM" at bounding box center [1209, 361] width 670 height 55
click at [1057, 335] on div "They are already here. [PERSON_NAME] said at [DATE] 10:56:41 AM" at bounding box center [1209, 361] width 670 height 55
drag, startPoint x: 1144, startPoint y: 346, endPoint x: 1055, endPoint y: 342, distance: 88.9
click at [1110, 346] on div "They are already here. [PERSON_NAME] said at [DATE] 10:56:41 AM" at bounding box center [1209, 361] width 670 height 55
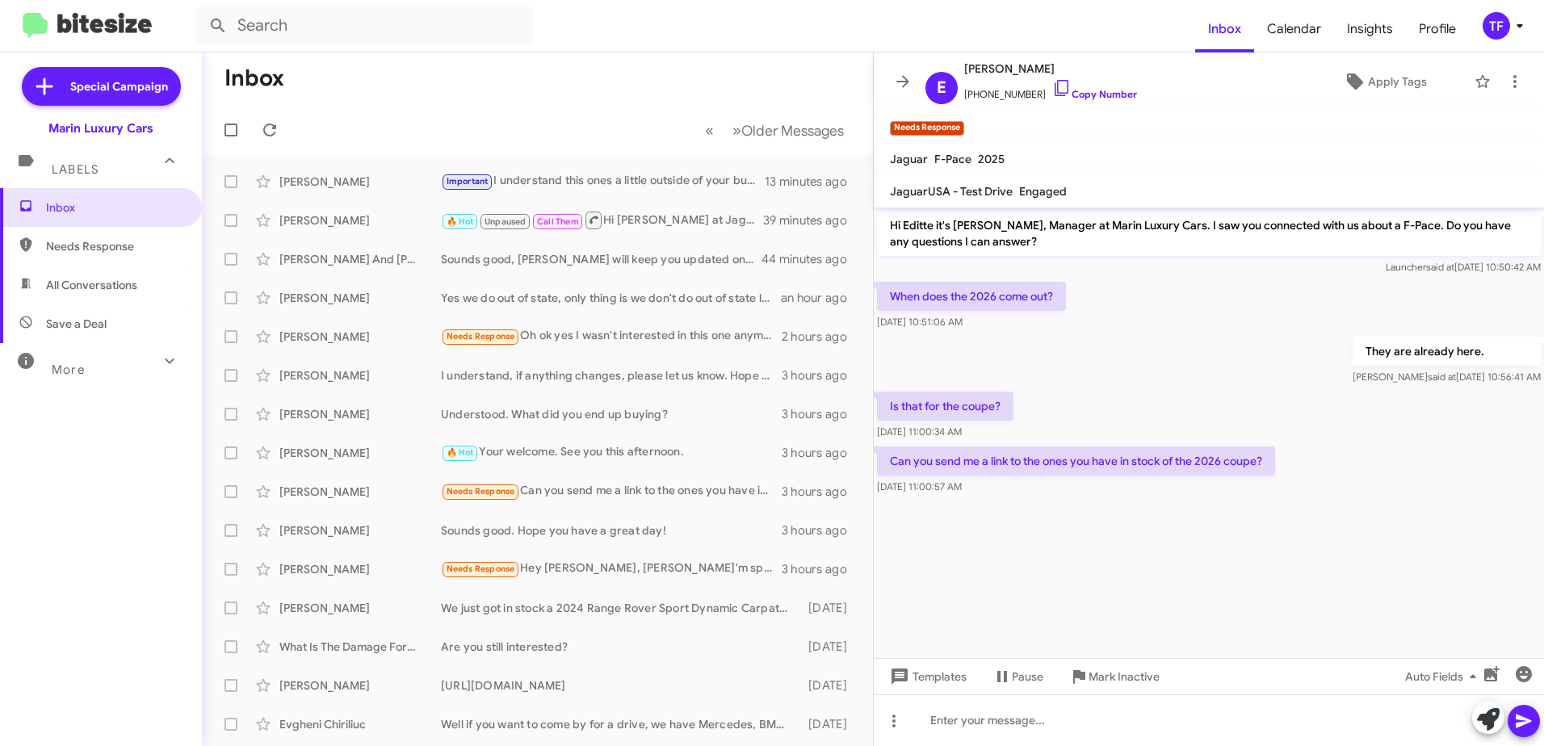
click at [1055, 342] on div "They are already here. [PERSON_NAME] said at [DATE] 10:56:41 AM" at bounding box center [1209, 361] width 670 height 55
drag, startPoint x: 1097, startPoint y: 358, endPoint x: 1061, endPoint y: 355, distance: 35.7
click at [1090, 358] on div "They are already here. [PERSON_NAME] said at [DATE] 10:56:41 AM" at bounding box center [1209, 361] width 670 height 55
click at [1061, 355] on div "They are already here. [PERSON_NAME] said at [DATE] 10:56:41 AM" at bounding box center [1209, 361] width 670 height 55
drag, startPoint x: 1039, startPoint y: 356, endPoint x: 967, endPoint y: 345, distance: 72.8
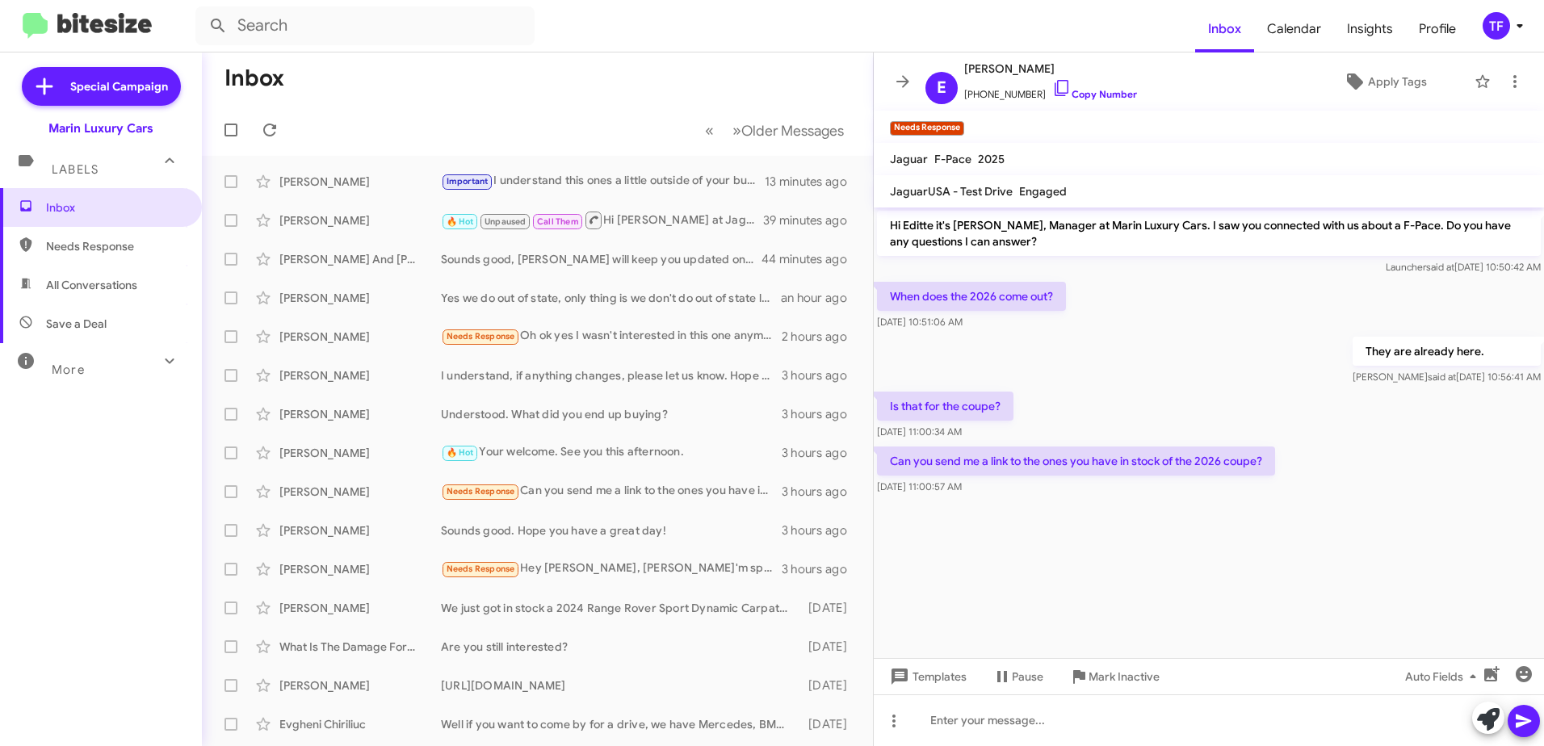
click at [1036, 356] on div "They are already here. [PERSON_NAME] said at [DATE] 10:56:41 AM" at bounding box center [1209, 361] width 670 height 55
click at [967, 345] on div "They are already here. [PERSON_NAME] said at [DATE] 10:56:41 AM" at bounding box center [1209, 361] width 670 height 55
drag, startPoint x: 1022, startPoint y: 326, endPoint x: 968, endPoint y: 338, distance: 56.2
click at [997, 336] on div "Hi Editte it's [PERSON_NAME], Manager at Marin Luxury Cars. I saw you connected…" at bounding box center [1209, 353] width 670 height 291
click at [968, 338] on div "They are already here. [PERSON_NAME] said at [DATE] 10:56:41 AM" at bounding box center [1209, 361] width 670 height 55
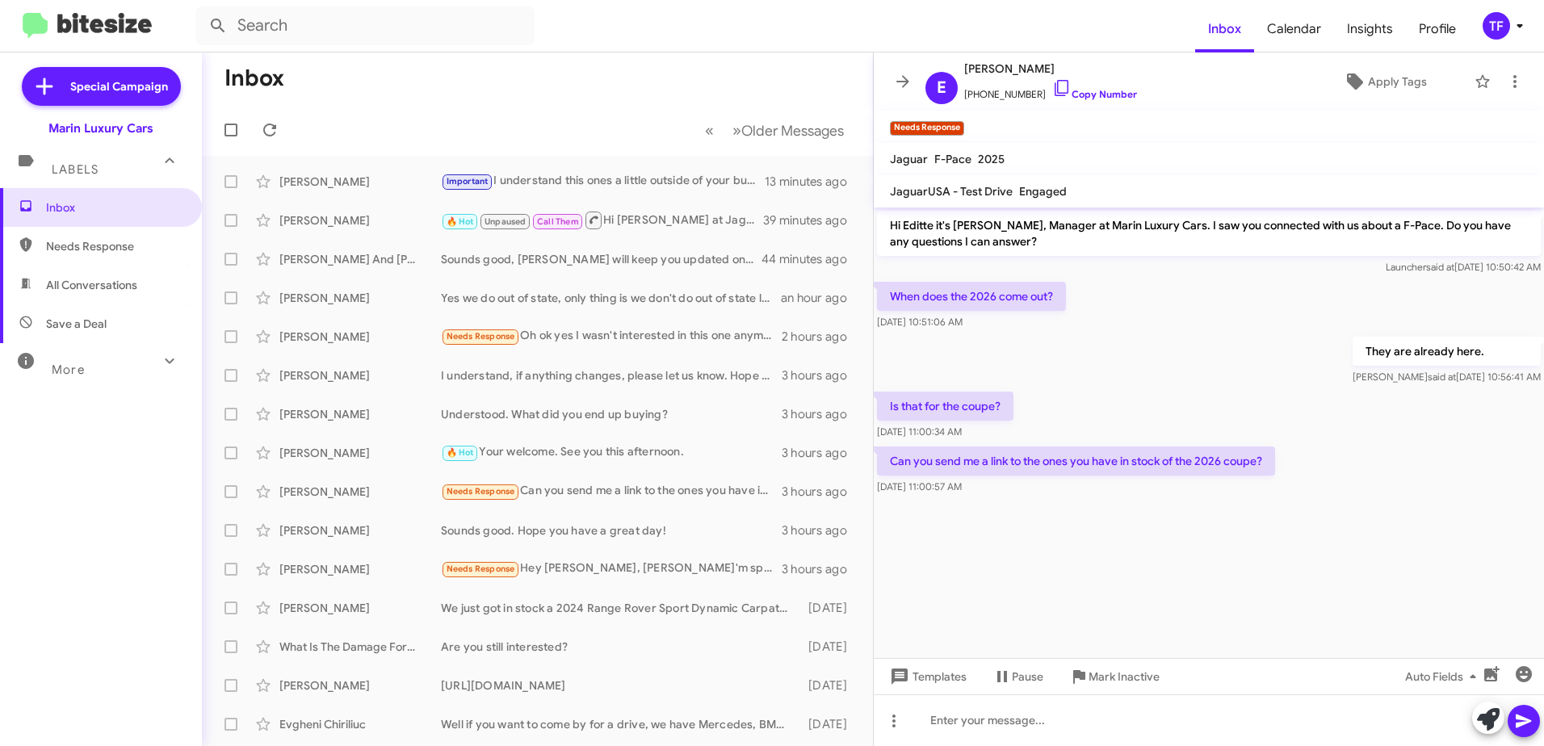
drag, startPoint x: 1140, startPoint y: 372, endPoint x: 1005, endPoint y: 380, distance: 135.9
click at [1135, 375] on div "They are already here. [PERSON_NAME] said at [DATE] 10:56:41 AM" at bounding box center [1209, 361] width 670 height 55
click at [904, 363] on div "They are already here. [PERSON_NAME] said at [DATE] 10:56:41 AM" at bounding box center [1209, 361] width 670 height 55
click at [1070, 366] on div "They are already here. [PERSON_NAME] said at [DATE] 10:56:41 AM" at bounding box center [1209, 361] width 670 height 55
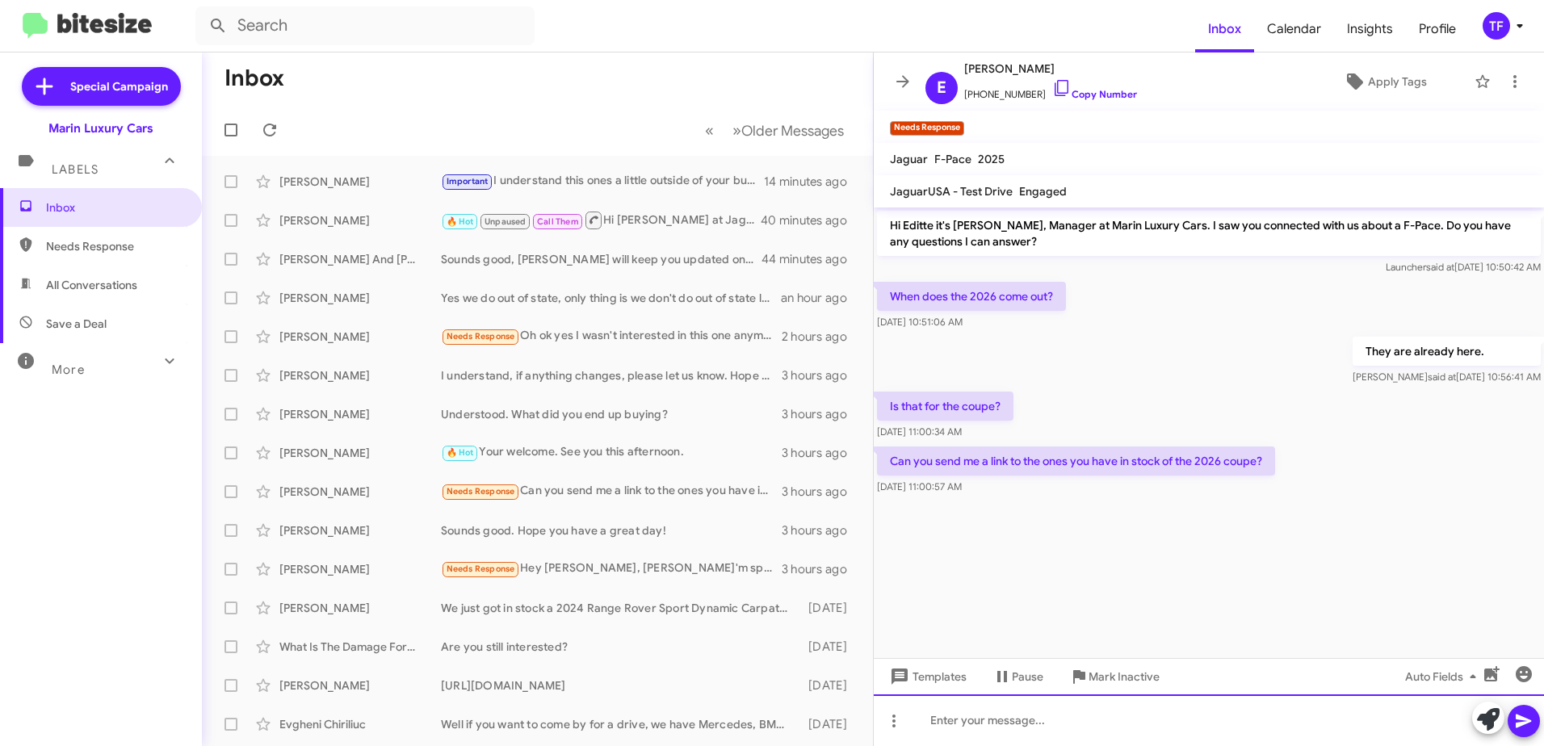
click at [1034, 730] on div at bounding box center [1209, 721] width 670 height 52
